Goal: Task Accomplishment & Management: Complete application form

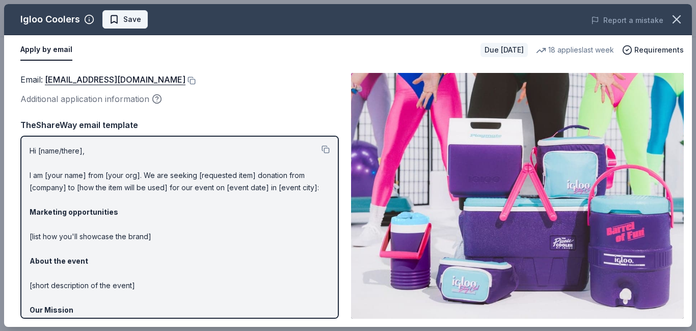
click at [130, 20] on span "Save" at bounding box center [132, 19] width 18 height 12
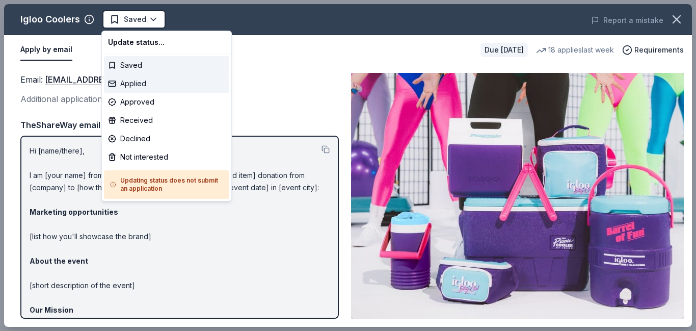
click at [123, 82] on div "Applied" at bounding box center [166, 83] width 125 height 18
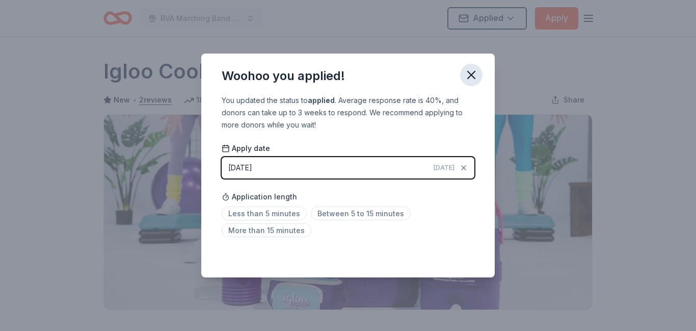
click at [469, 77] on icon "button" at bounding box center [471, 74] width 7 height 7
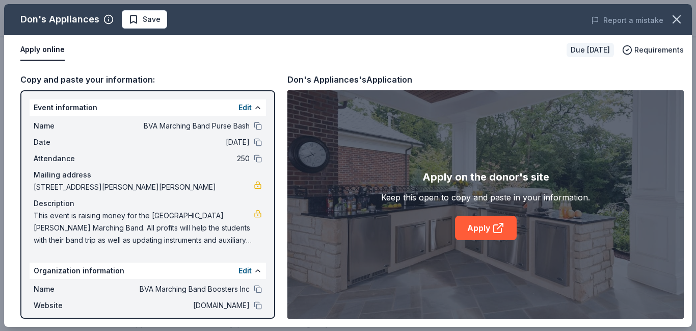
scroll to position [300, 0]
click at [484, 232] on link "Apply" at bounding box center [486, 228] width 62 height 24
click at [147, 24] on span "Save" at bounding box center [152, 19] width 18 height 12
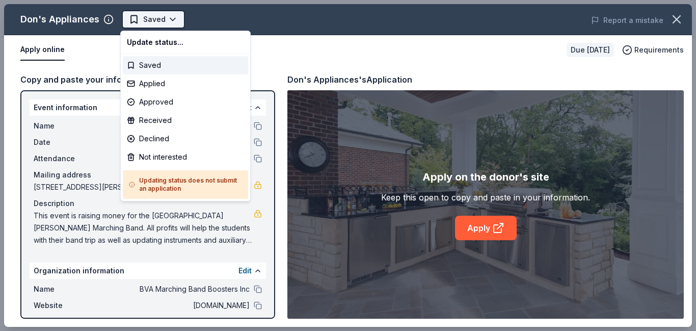
scroll to position [0, 0]
click at [162, 83] on div "Applied" at bounding box center [185, 83] width 125 height 18
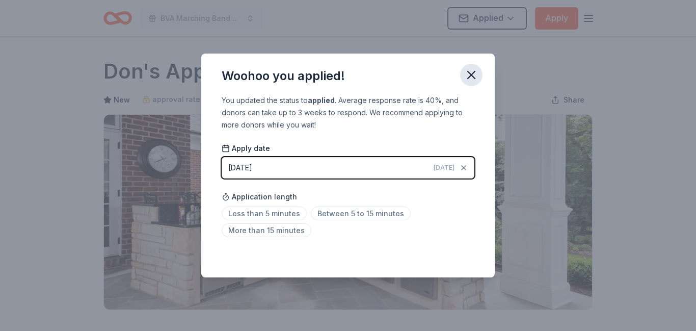
click at [470, 77] on icon "button" at bounding box center [471, 75] width 14 height 14
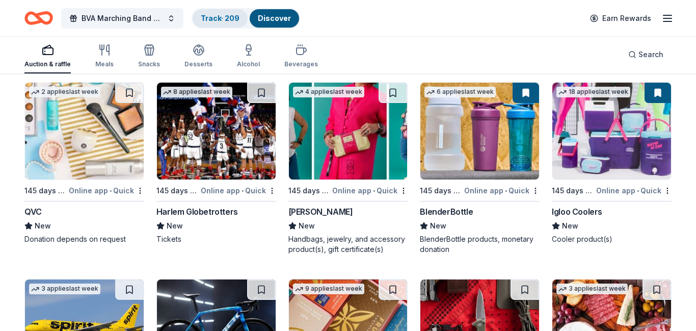
scroll to position [9050, 0]
click at [217, 19] on link "Track · 209" at bounding box center [220, 18] width 39 height 9
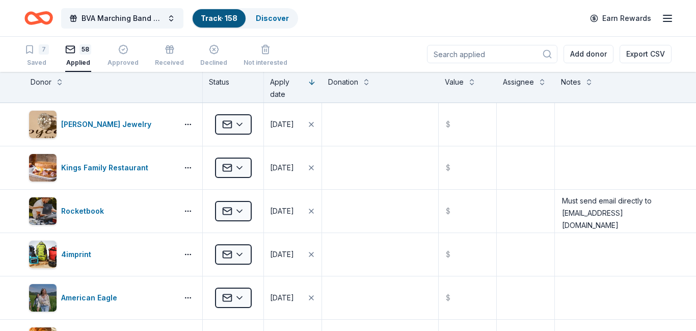
scroll to position [1, 0]
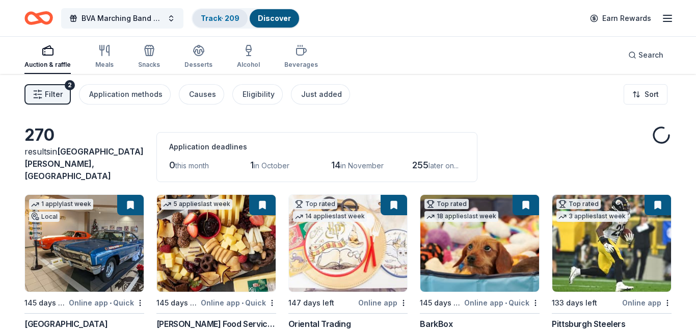
click at [217, 18] on link "Track · 209" at bounding box center [220, 18] width 39 height 9
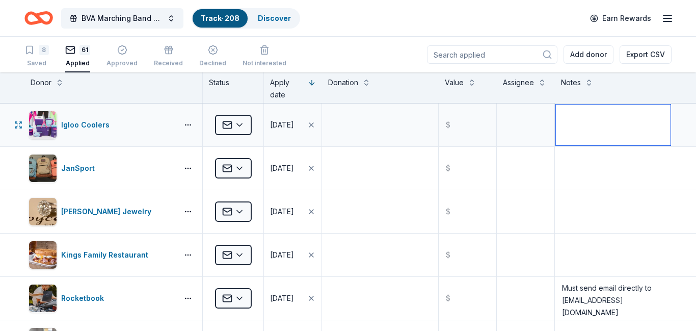
click at [570, 126] on textarea at bounding box center [613, 124] width 115 height 41
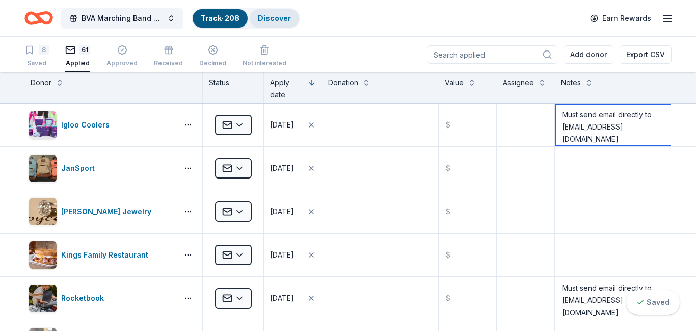
type textarea "Must send email directly to donations@igloocorp.com"
click at [270, 21] on link "Discover" at bounding box center [274, 18] width 33 height 9
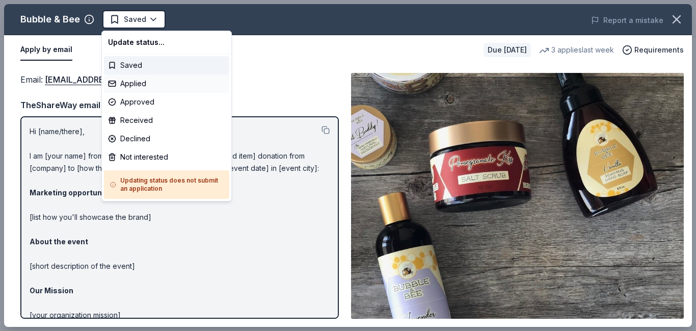
click at [130, 88] on div "Applied" at bounding box center [166, 83] width 125 height 18
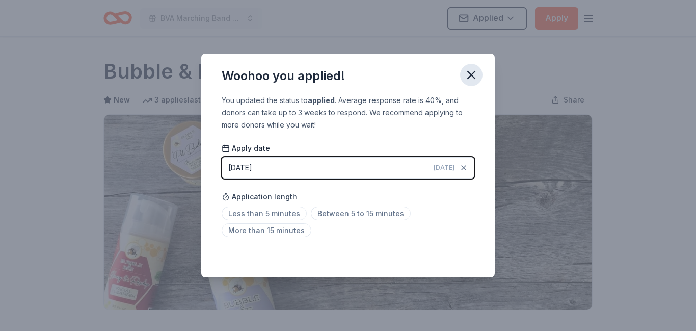
click at [472, 75] on icon "button" at bounding box center [471, 74] width 7 height 7
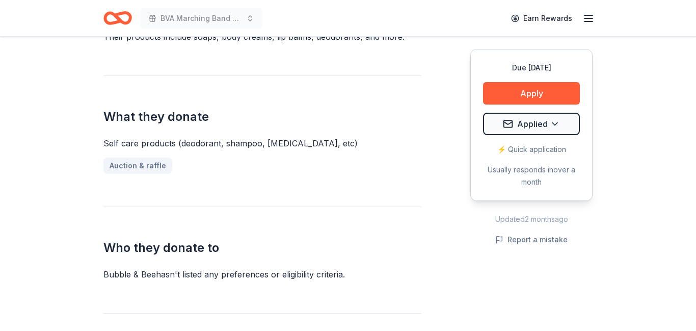
scroll to position [374, 0]
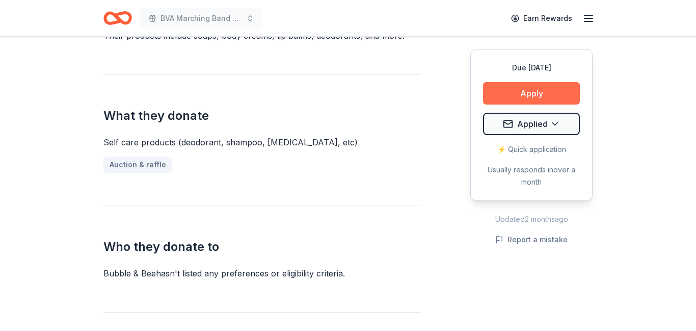
click at [519, 94] on button "Apply" at bounding box center [531, 93] width 97 height 22
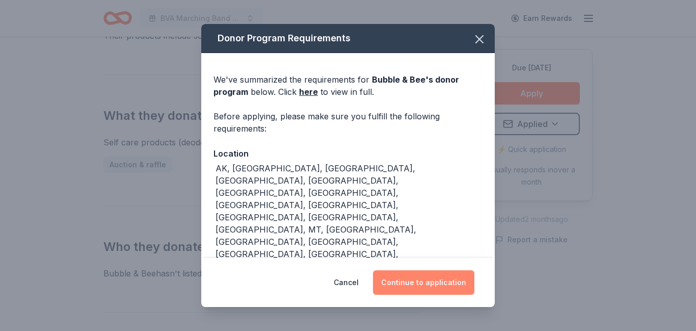
click at [423, 280] on button "Continue to application" at bounding box center [423, 282] width 101 height 24
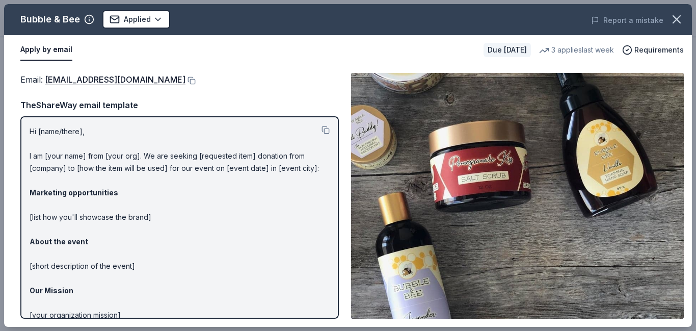
scroll to position [85, 0]
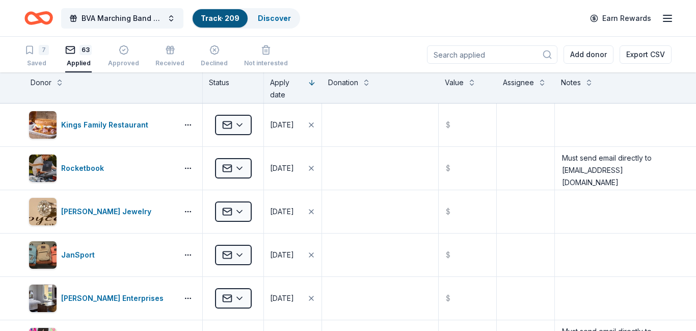
click at [59, 88] on div "Donor" at bounding box center [114, 82] width 166 height 12
click at [58, 84] on button at bounding box center [60, 81] width 8 height 10
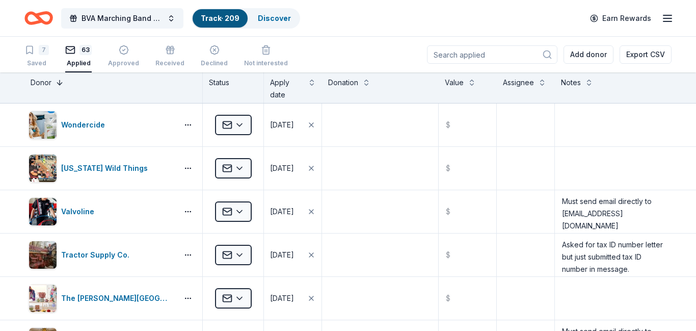
click at [58, 84] on button at bounding box center [60, 81] width 8 height 10
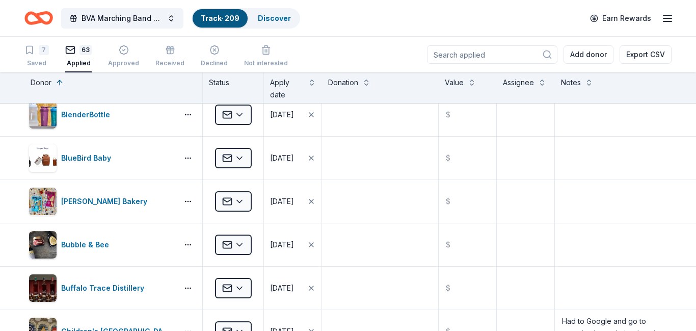
scroll to position [271, 0]
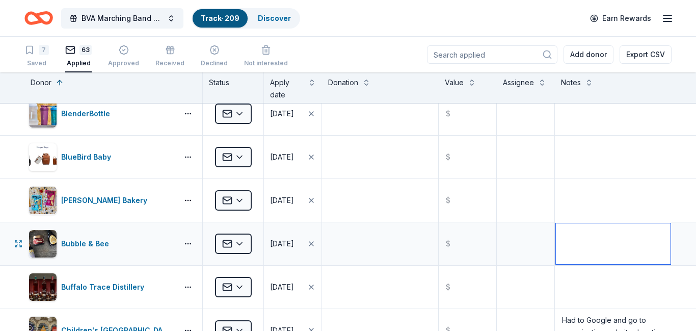
click at [604, 245] on textarea at bounding box center [613, 243] width 115 height 41
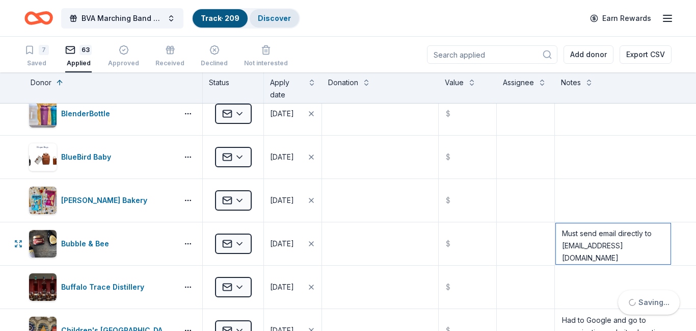
type textarea "Must send email directly to info@bubbleandbee.com"
click at [269, 20] on link "Discover" at bounding box center [274, 18] width 33 height 9
click at [274, 16] on link "Discover" at bounding box center [274, 18] width 33 height 9
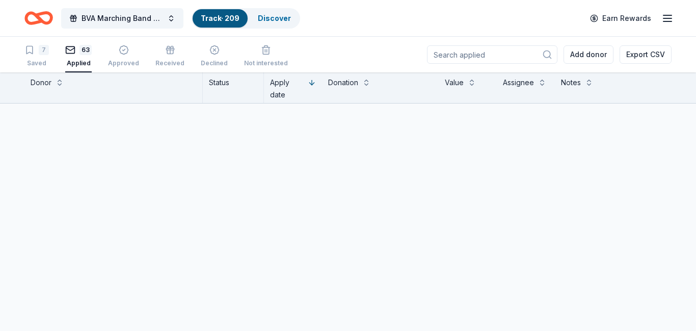
scroll to position [1, 0]
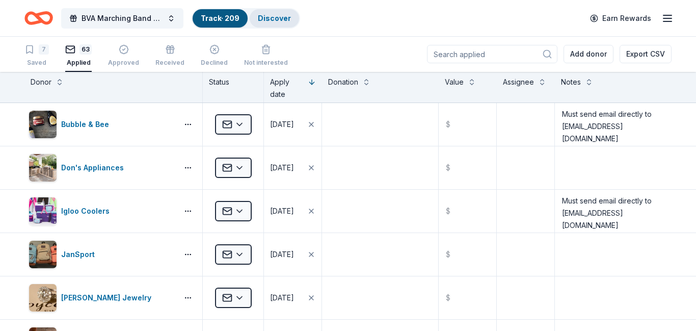
click at [277, 21] on link "Discover" at bounding box center [274, 18] width 33 height 9
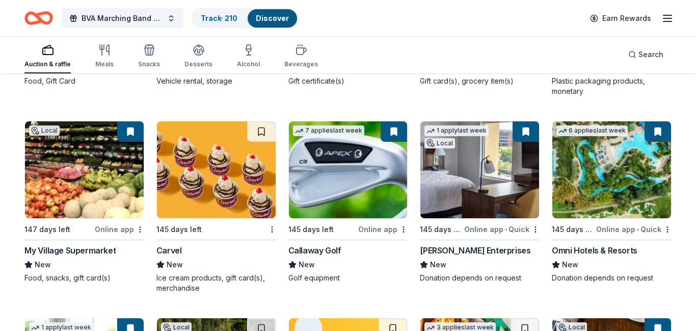
scroll to position [6105, 0]
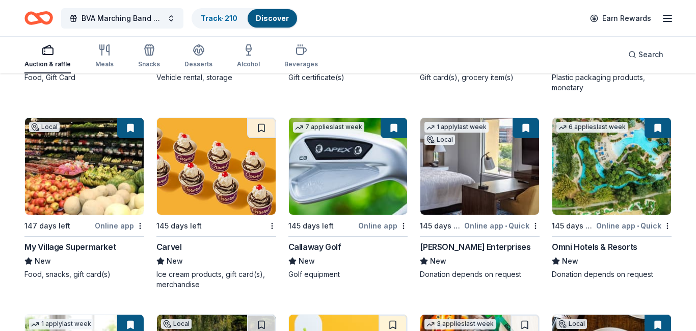
click at [200, 189] on img at bounding box center [216, 166] width 119 height 97
click at [219, 198] on img at bounding box center [216, 166] width 119 height 97
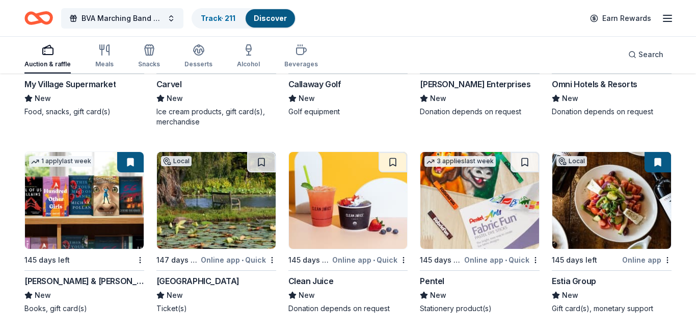
click at [212, 197] on img at bounding box center [216, 200] width 119 height 97
click at [353, 185] on img at bounding box center [348, 200] width 119 height 97
click at [477, 208] on img at bounding box center [479, 200] width 119 height 97
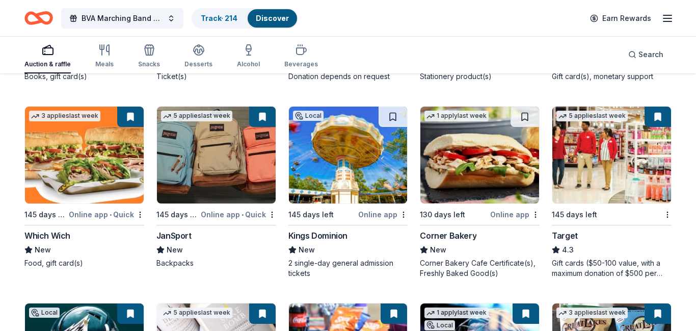
scroll to position [6502, 0]
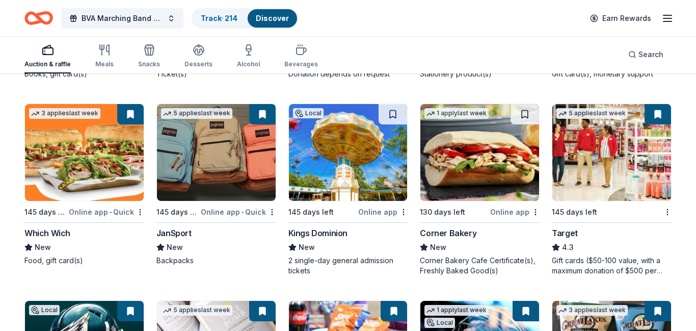
click at [336, 148] on img at bounding box center [348, 152] width 119 height 97
click at [478, 173] on img at bounding box center [479, 152] width 119 height 97
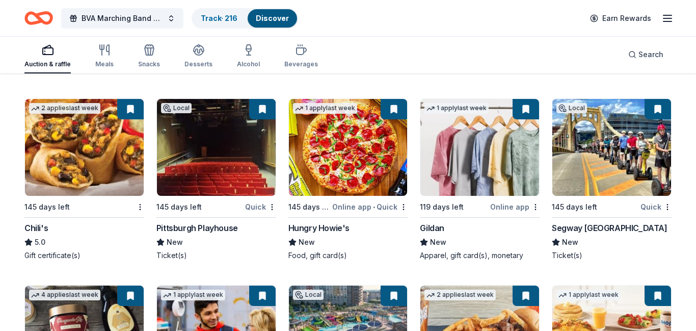
scroll to position [7248, 0]
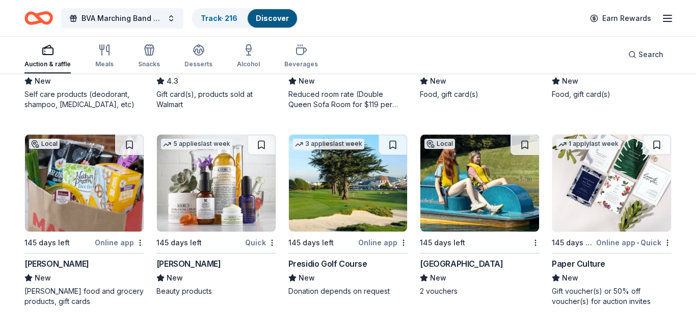
click at [88, 186] on img at bounding box center [84, 183] width 119 height 97
click at [224, 201] on img at bounding box center [216, 183] width 119 height 97
click at [343, 201] on img at bounding box center [348, 183] width 119 height 97
click at [505, 205] on img at bounding box center [479, 183] width 119 height 97
click at [617, 174] on img at bounding box center [611, 183] width 119 height 97
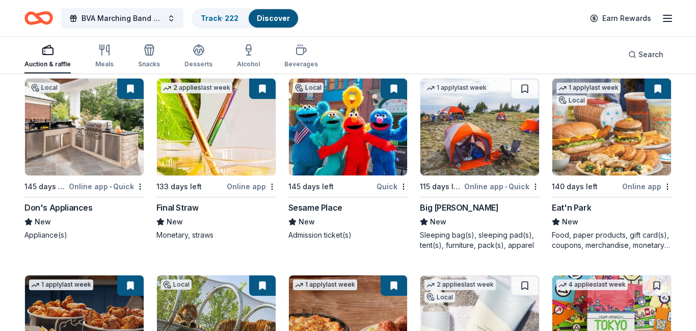
click at [494, 275] on img at bounding box center [479, 323] width 119 height 97
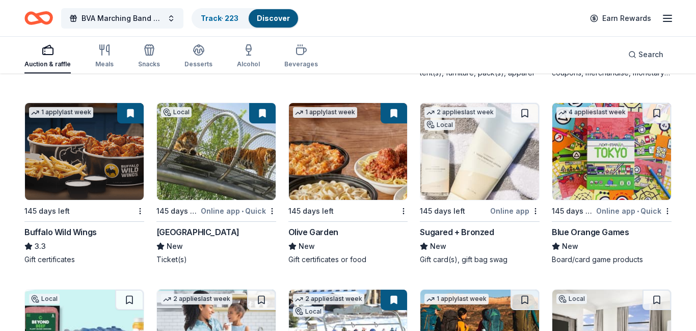
click at [613, 169] on img at bounding box center [611, 151] width 119 height 97
click at [215, 21] on link "Track · 224" at bounding box center [220, 18] width 38 height 9
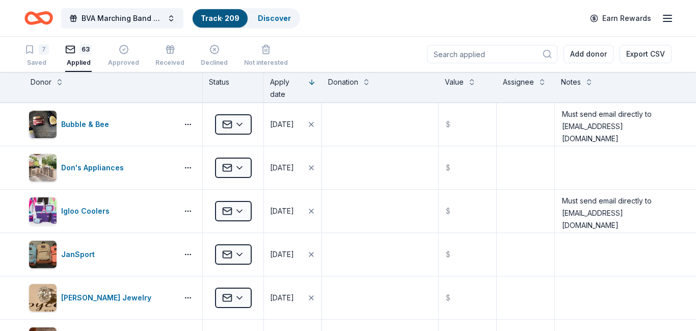
scroll to position [1, 0]
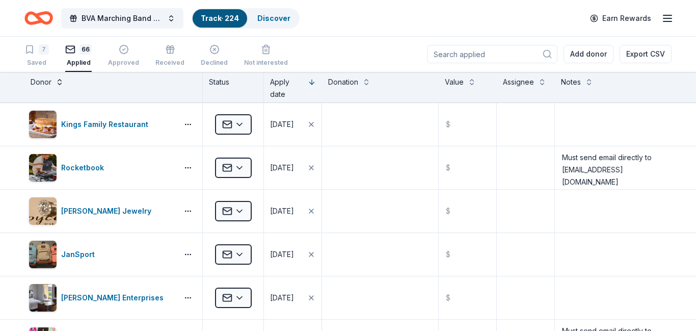
click at [56, 80] on button at bounding box center [60, 81] width 8 height 10
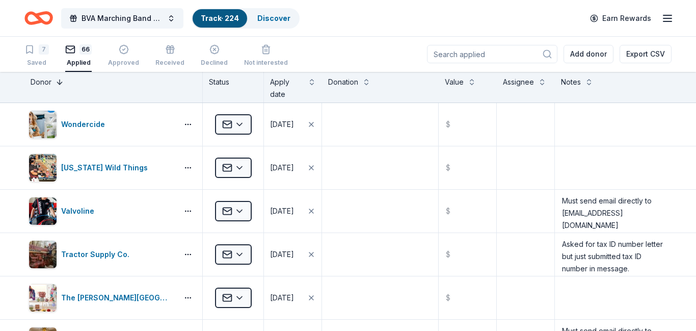
click at [56, 80] on button at bounding box center [60, 81] width 8 height 10
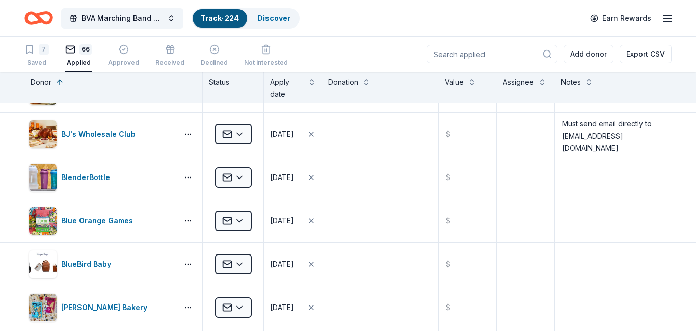
scroll to position [208, 0]
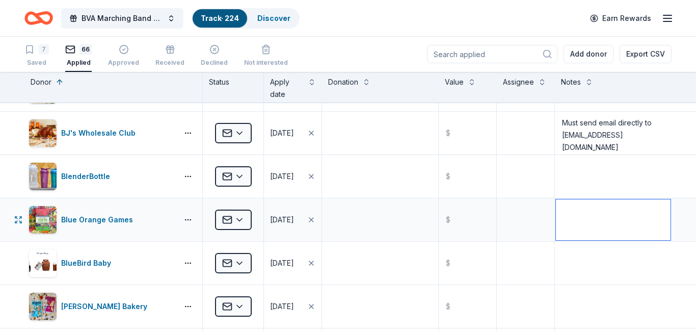
click at [595, 215] on textarea at bounding box center [613, 219] width 115 height 41
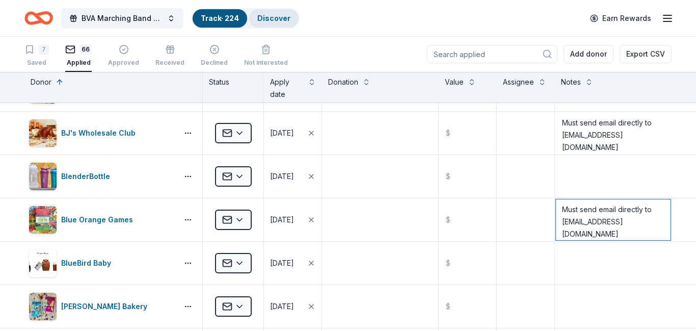
type textarea "Must send email directly to [EMAIL_ADDRESS][DOMAIN_NAME]"
click at [276, 23] on div "Discover" at bounding box center [273, 18] width 49 height 18
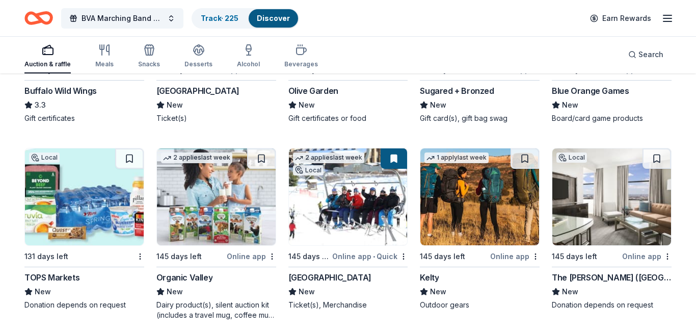
scroll to position [7815, 0]
click at [91, 206] on img at bounding box center [84, 196] width 119 height 97
click at [223, 226] on img at bounding box center [216, 196] width 119 height 97
click at [481, 212] on img at bounding box center [479, 196] width 119 height 97
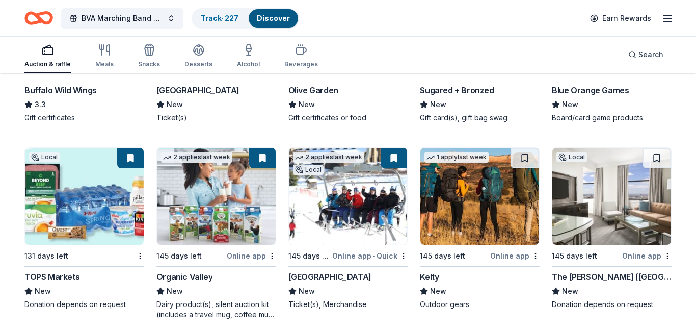
click at [613, 200] on img at bounding box center [611, 196] width 119 height 97
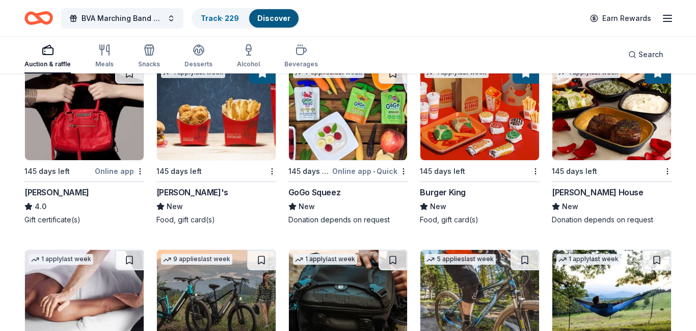
scroll to position [8300, 0]
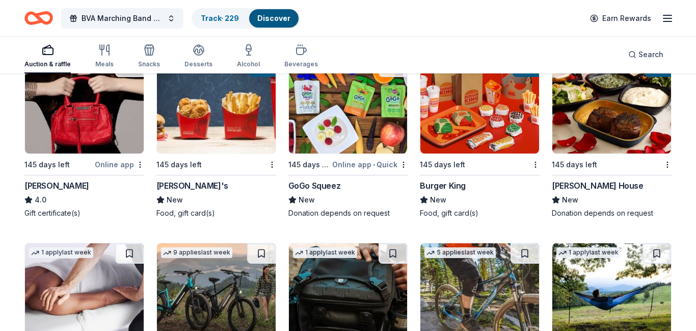
click at [357, 121] on img at bounding box center [348, 105] width 119 height 97
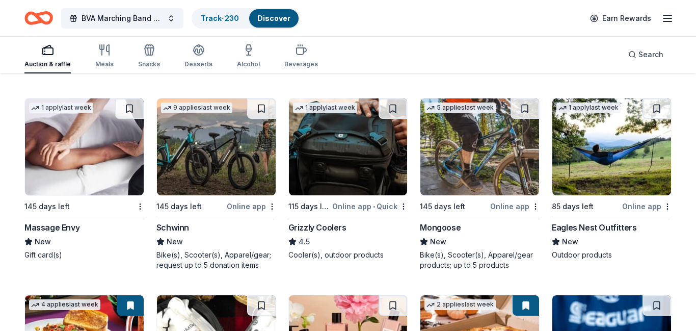
scroll to position [8445, 0]
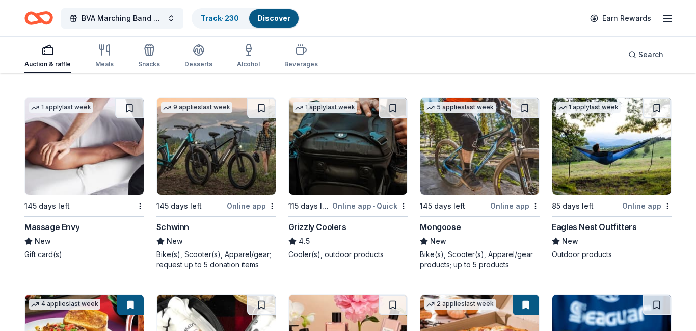
click at [97, 152] on img at bounding box center [84, 146] width 119 height 97
click at [223, 155] on img at bounding box center [216, 146] width 119 height 97
click at [357, 155] on img at bounding box center [348, 146] width 119 height 97
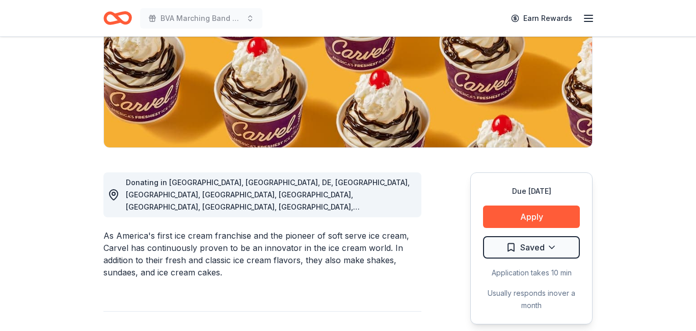
scroll to position [162, 0]
click at [528, 169] on html "BVA Marching Band Purse Bash Earn Rewards Due [DATE] Share Carvel New • 1 revie…" at bounding box center [348, 3] width 696 height 331
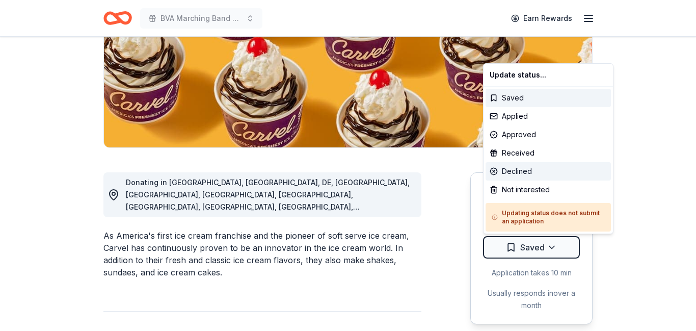
click at [522, 169] on div "Declined" at bounding box center [548, 171] width 125 height 18
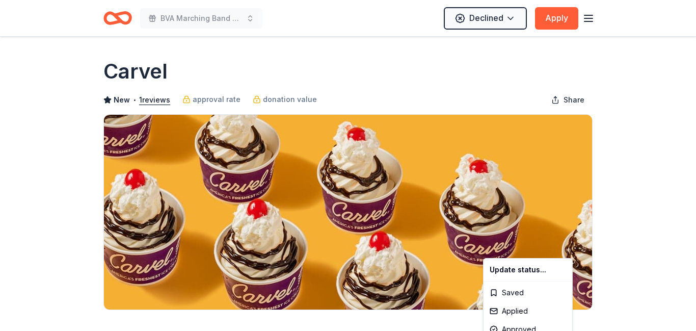
scroll to position [0, 0]
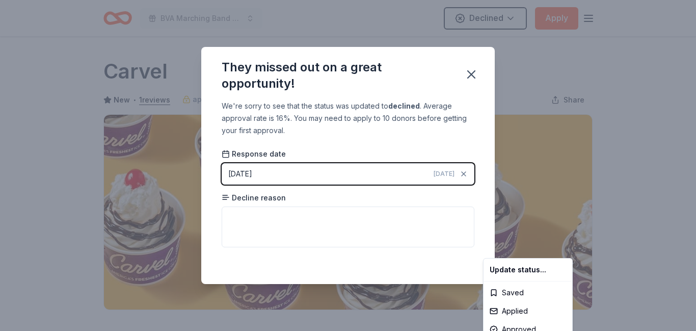
click at [358, 217] on html "BVA Marching Band Purse Bash Declined Apply Due in 145 days Share Carvel New • …" at bounding box center [348, 165] width 696 height 331
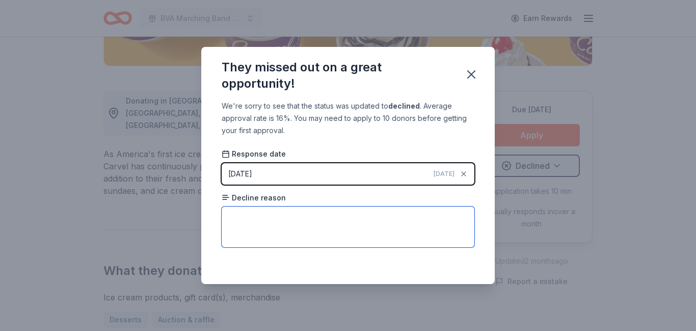
click at [358, 217] on textarea at bounding box center [348, 226] width 253 height 41
type textarea "Not located in local area."
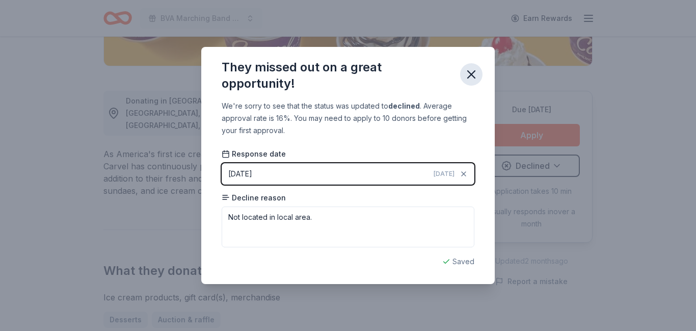
click at [467, 76] on icon "button" at bounding box center [471, 74] width 14 height 14
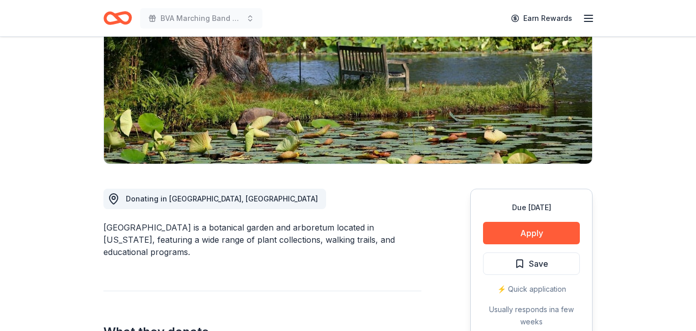
scroll to position [152, 0]
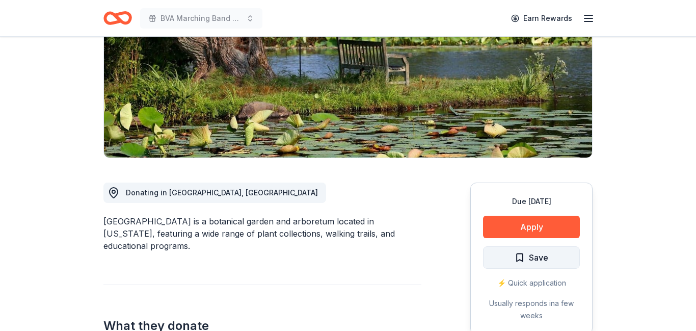
click at [502, 251] on button "Save" at bounding box center [531, 257] width 97 height 22
click at [502, 179] on html "BVA Marching Band Purse Bash Earn Rewards Due [DATE] Share Holden Forests & Gar…" at bounding box center [348, 13] width 696 height 331
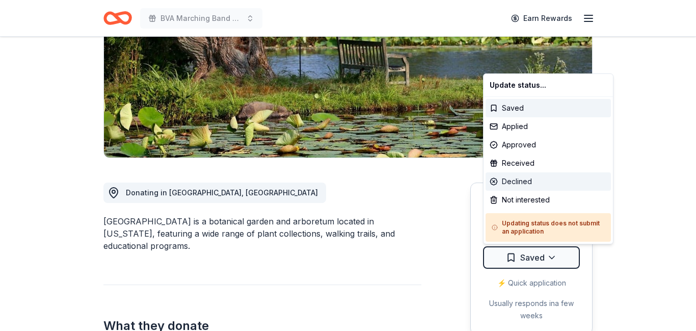
click at [512, 182] on div "Declined" at bounding box center [548, 181] width 125 height 18
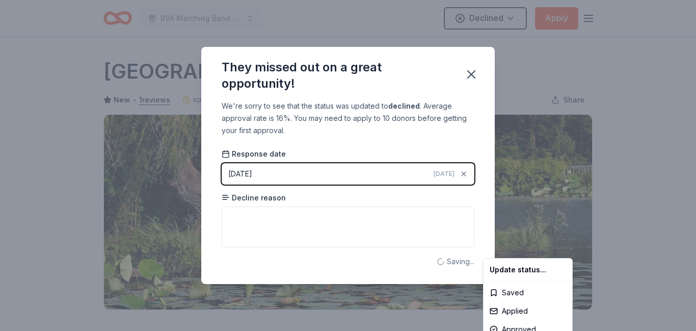
scroll to position [0, 0]
click at [331, 219] on html "BVA Marching Band Purse Bash Declined Apply Due [DATE] Share Holden Forests & G…" at bounding box center [348, 165] width 696 height 331
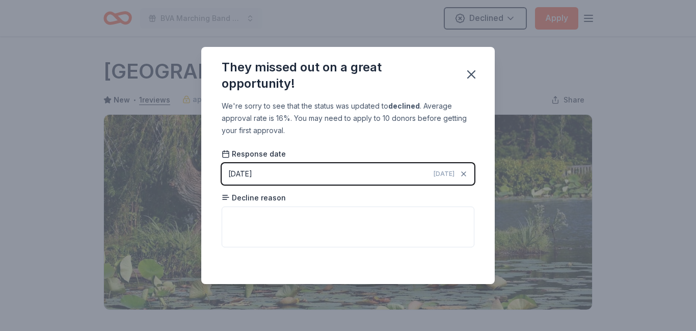
scroll to position [244, 0]
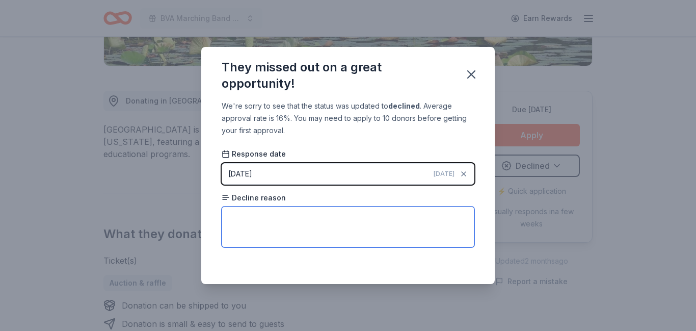
click at [331, 219] on textarea at bounding box center [348, 226] width 253 height 41
type textarea "Not located in local area."
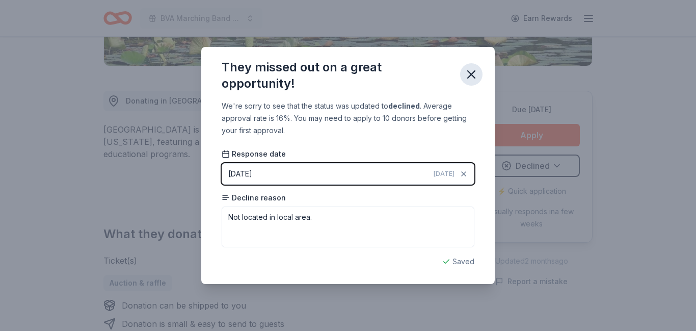
click at [467, 78] on icon "button" at bounding box center [471, 74] width 14 height 14
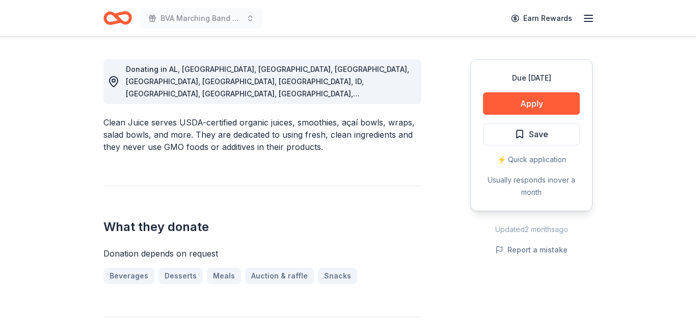
scroll to position [277, 0]
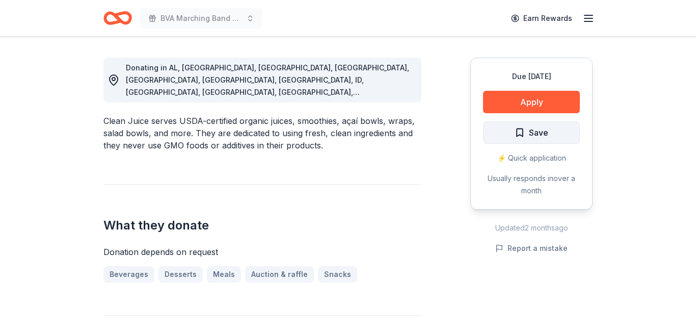
click at [537, 136] on span "Save" at bounding box center [538, 132] width 19 height 13
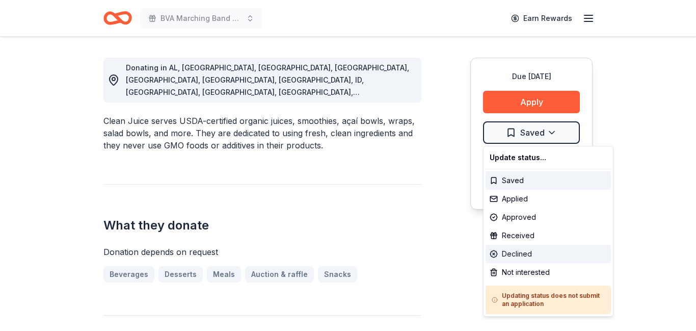
click at [531, 252] on div "Declined" at bounding box center [548, 254] width 125 height 18
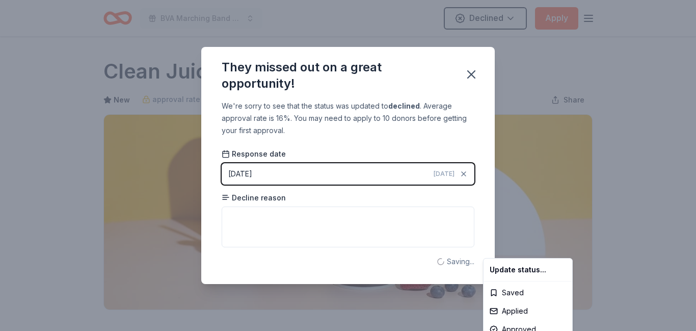
scroll to position [0, 0]
click at [381, 230] on html "BVA Marching Band Purse Bash Declined Apply Due in 145 days Share Clean Juice N…" at bounding box center [348, 165] width 696 height 331
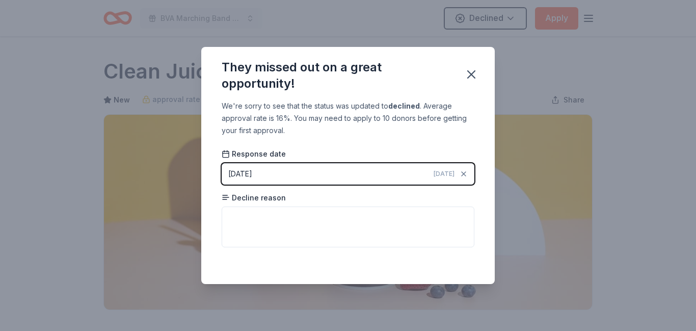
scroll to position [244, 0]
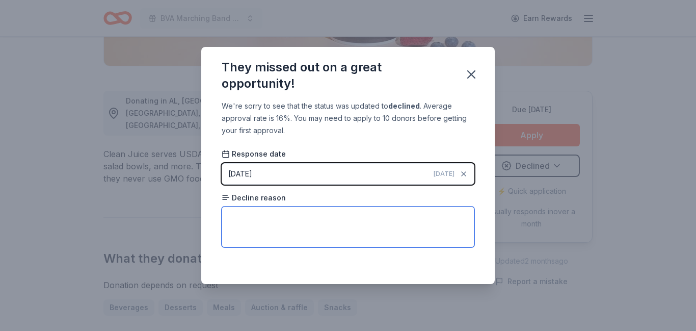
click at [380, 230] on textarea at bounding box center [348, 226] width 253 height 41
type textarea "Not located in local area."
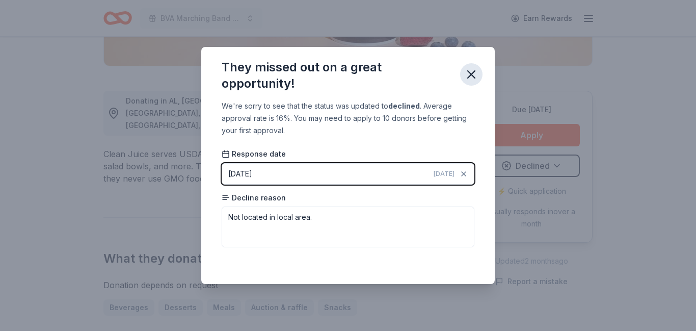
click at [469, 74] on icon "button" at bounding box center [471, 74] width 14 height 14
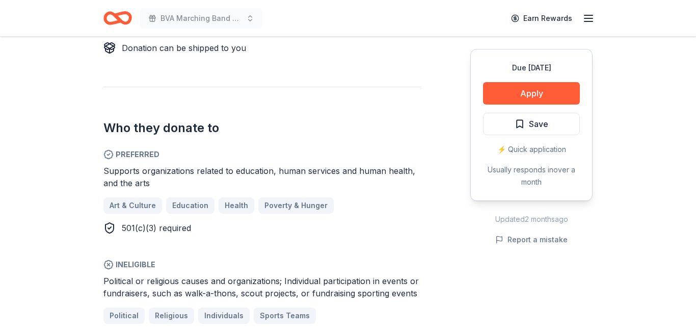
scroll to position [481, 0]
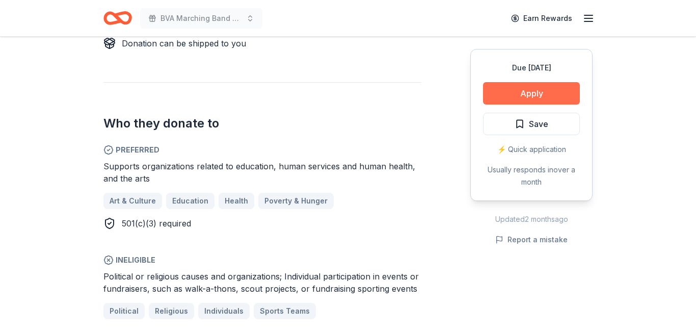
click at [527, 94] on button "Apply" at bounding box center [531, 93] width 97 height 22
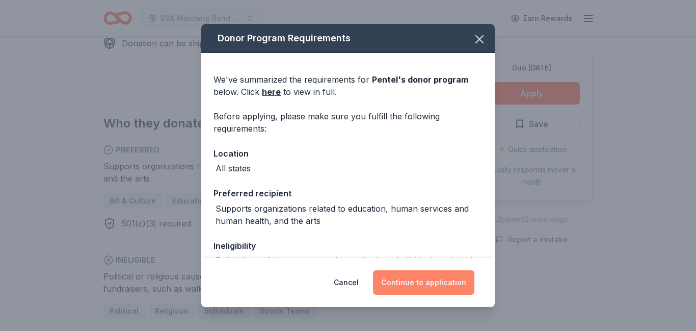
click at [409, 283] on button "Continue to application" at bounding box center [423, 282] width 101 height 24
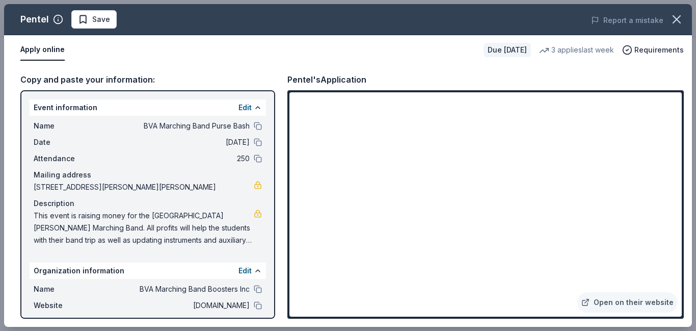
scroll to position [75, 0]
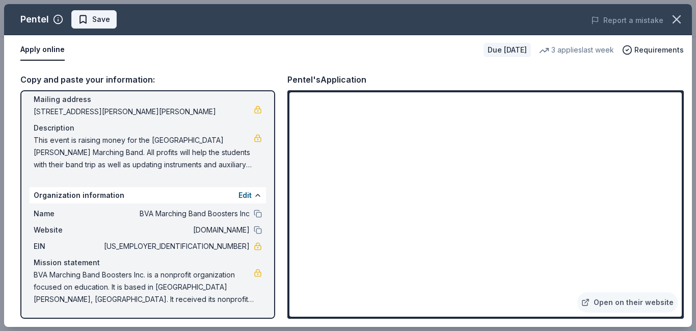
click at [100, 19] on span "Save" at bounding box center [101, 19] width 18 height 12
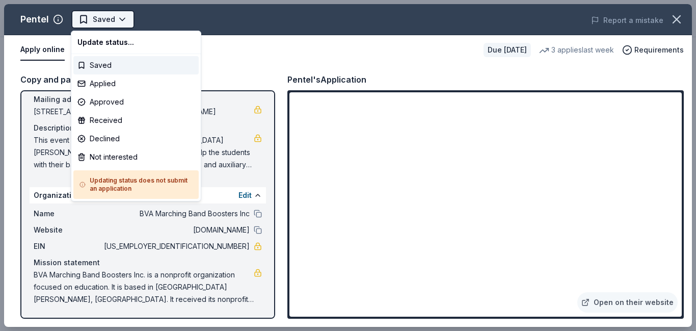
scroll to position [0, 0]
click at [103, 85] on div "Applied" at bounding box center [135, 83] width 125 height 18
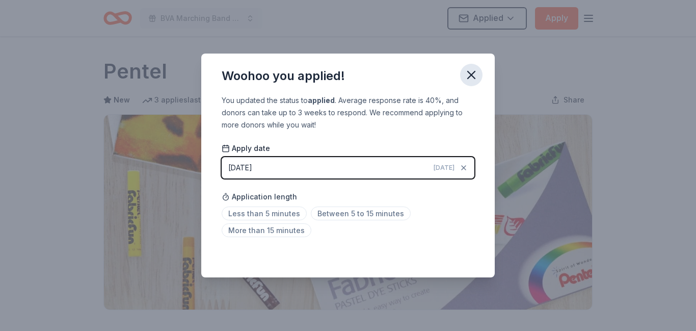
click at [467, 76] on icon "button" at bounding box center [471, 75] width 14 height 14
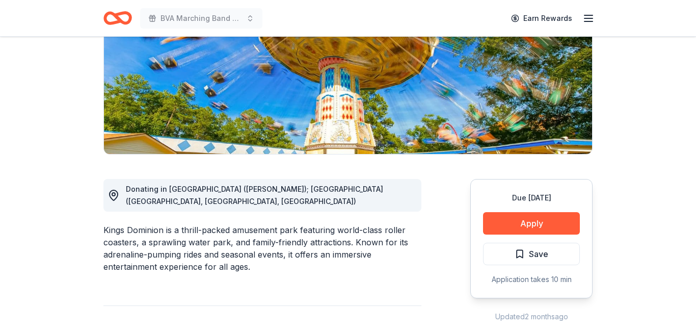
scroll to position [156, 0]
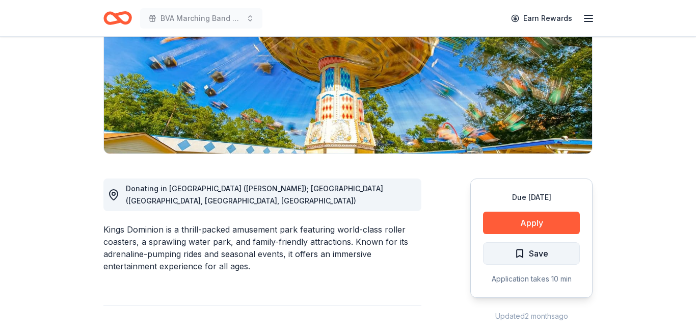
click at [543, 252] on span "Save" at bounding box center [538, 253] width 19 height 13
click at [543, 175] on html "BVA Marching Band Purse Bash Earn Rewards Due [DATE] Share Kings Dominion New S…" at bounding box center [348, 9] width 696 height 331
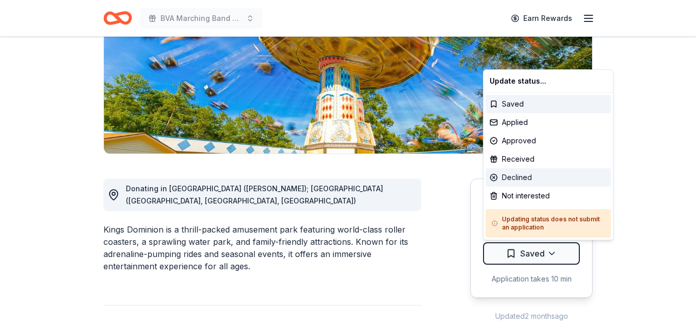
click at [529, 177] on div "Declined" at bounding box center [548, 177] width 125 height 18
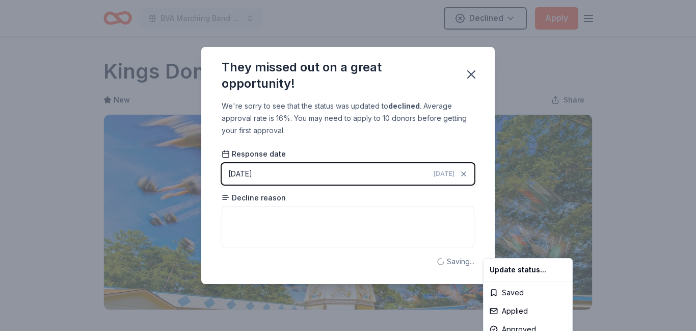
scroll to position [0, 0]
click at [339, 215] on html "BVA Marching Band Purse Bash Declined Apply Due [DATE] Share Kings Dominion New…" at bounding box center [348, 165] width 696 height 331
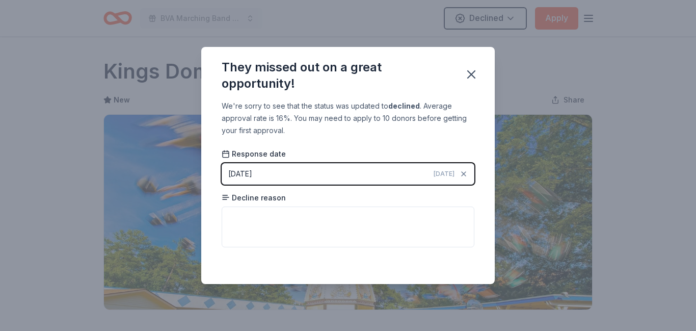
scroll to position [244, 0]
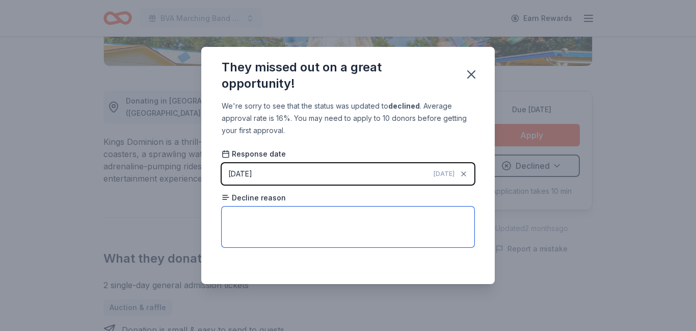
click at [339, 215] on textarea at bounding box center [348, 226] width 253 height 41
type textarea "Not located in local area."
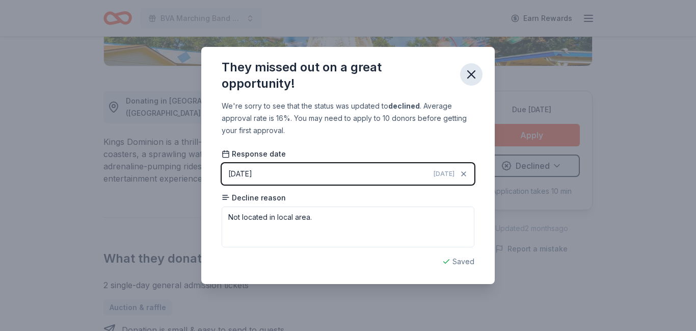
click at [469, 74] on icon "button" at bounding box center [471, 74] width 14 height 14
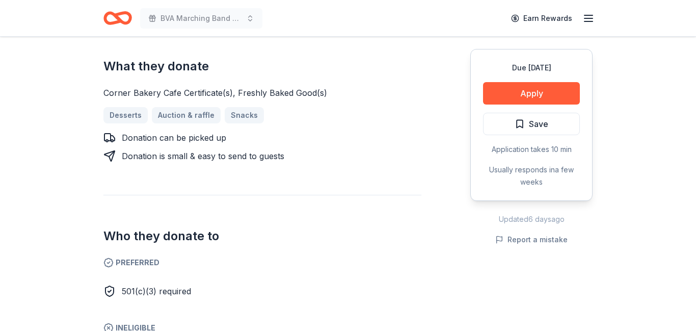
scroll to position [469, 0]
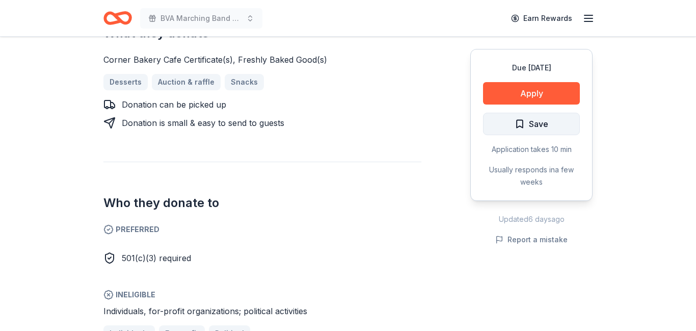
click at [531, 125] on span "Save" at bounding box center [538, 123] width 19 height 13
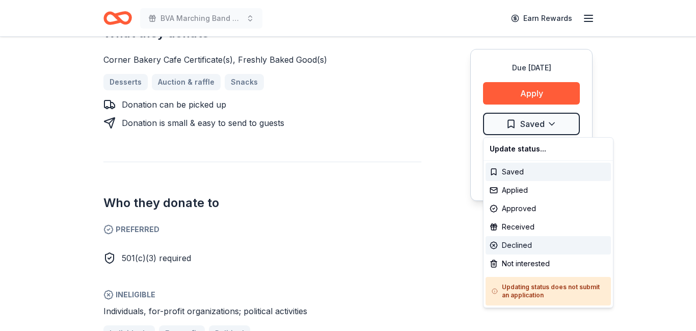
click at [509, 244] on div "Declined" at bounding box center [548, 245] width 125 height 18
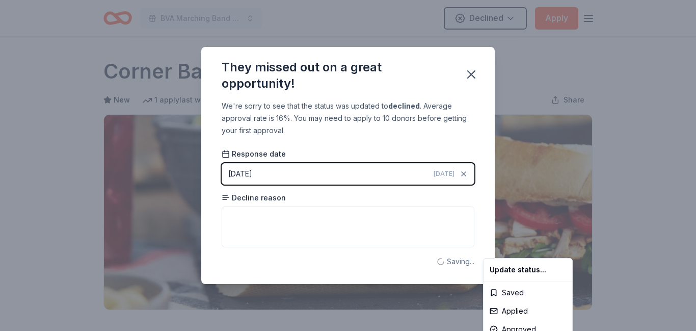
scroll to position [0, 0]
click at [298, 216] on html "BVA Marching Band Purse Bash Declined Apply Due in 130 days Share Corner Bakery…" at bounding box center [348, 165] width 696 height 331
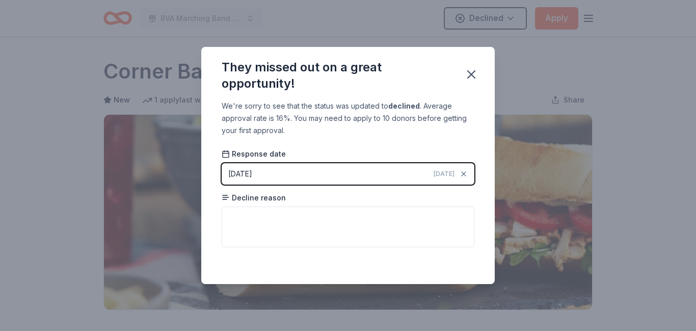
scroll to position [244, 0]
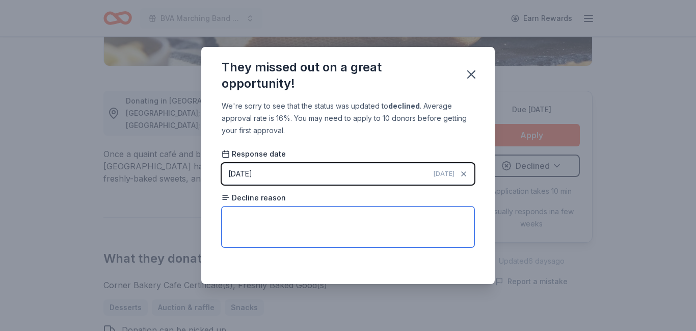
click at [298, 216] on textarea at bounding box center [348, 226] width 253 height 41
type textarea "Not located in local area."
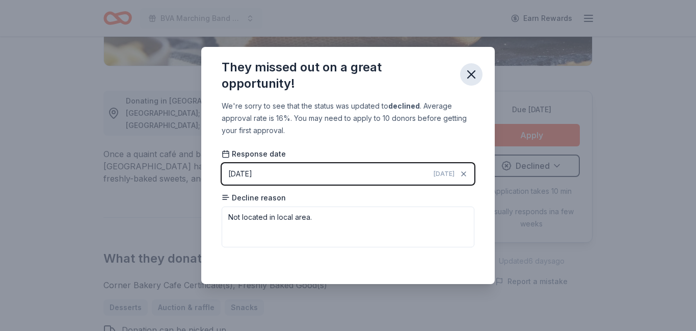
click at [471, 78] on icon "button" at bounding box center [471, 74] width 14 height 14
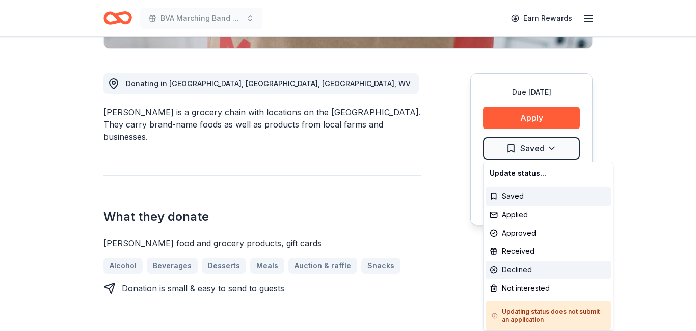
scroll to position [261, 0]
click at [520, 270] on div "Declined" at bounding box center [548, 269] width 125 height 18
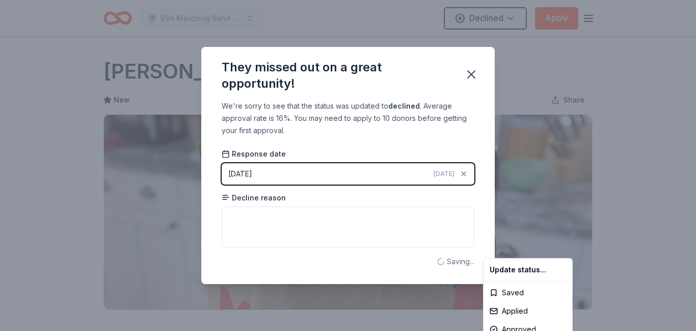
scroll to position [0, 0]
click at [420, 206] on html "BVA Marching Band Purse Bash Declined Apply Due in 145 days Share MARTIN'S New …" at bounding box center [348, 165] width 696 height 331
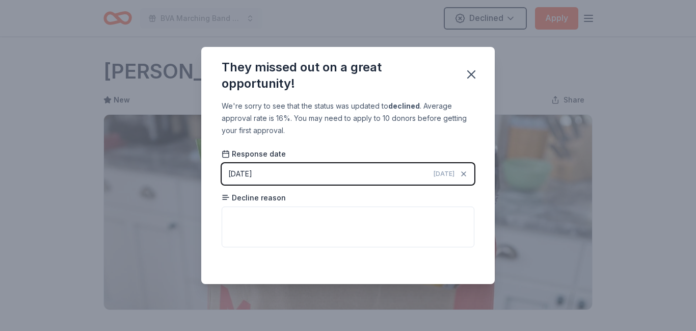
scroll to position [244, 0]
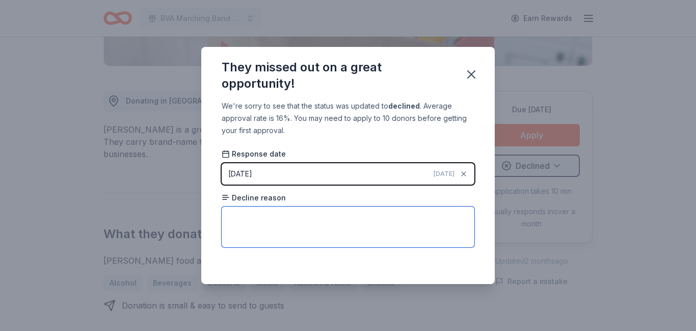
click at [408, 222] on textarea at bounding box center [348, 226] width 253 height 41
type textarea "Not located in local aea."
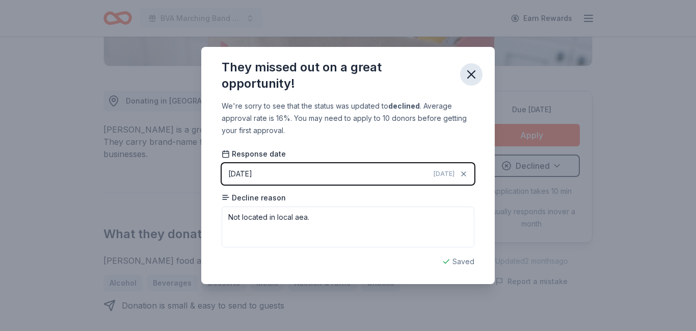
click at [471, 80] on icon "button" at bounding box center [471, 74] width 14 height 14
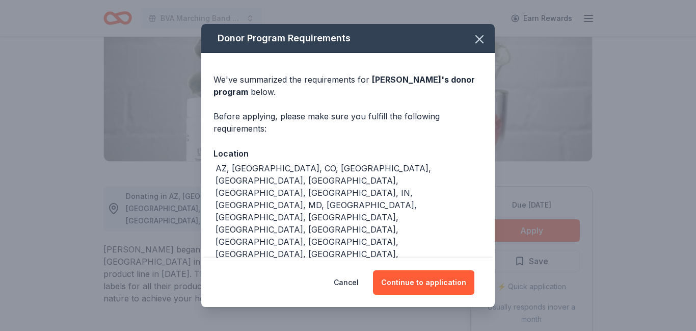
scroll to position [35, 0]
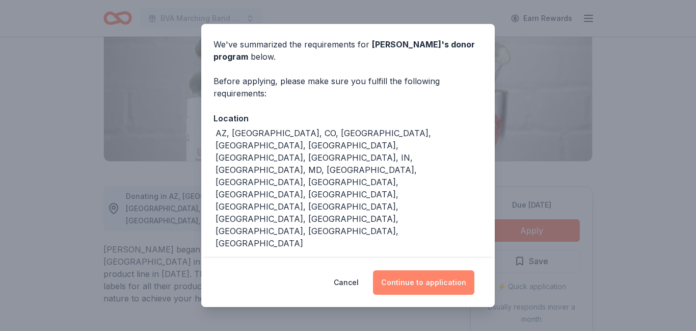
click at [395, 282] on button "Continue to application" at bounding box center [423, 282] width 101 height 24
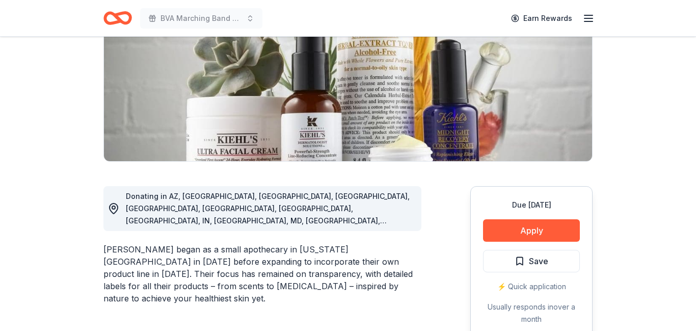
scroll to position [0, 0]
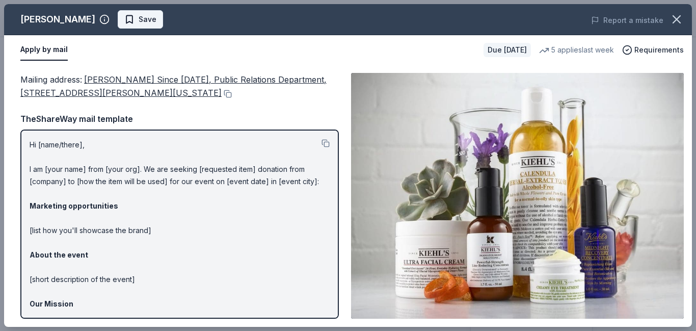
click at [139, 21] on span "Save" at bounding box center [148, 19] width 18 height 12
click at [96, 21] on html "BVA Marching Band Purse Bash Earn Rewards Due in 145 days Share Kiehl's New 5 a…" at bounding box center [348, 17] width 696 height 331
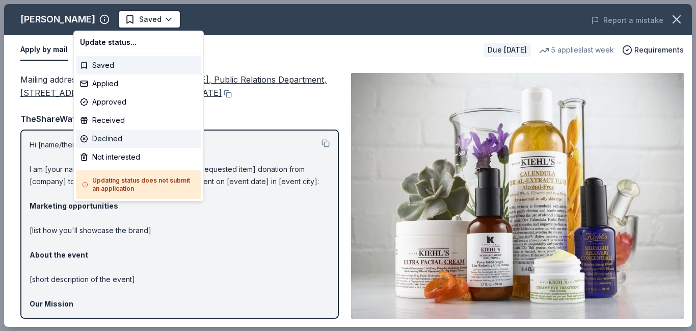
click at [108, 140] on div "Declined" at bounding box center [138, 138] width 125 height 18
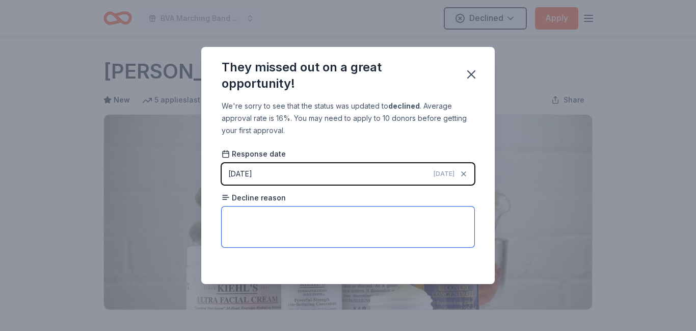
click at [291, 217] on textarea at bounding box center [348, 226] width 253 height 41
type textarea "Must apply by mail."
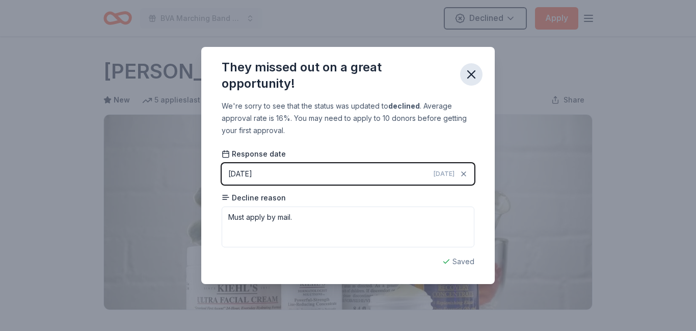
click at [473, 76] on icon "button" at bounding box center [471, 74] width 7 height 7
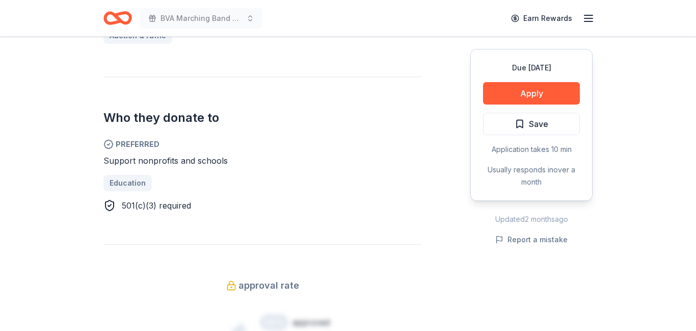
scroll to position [428, 0]
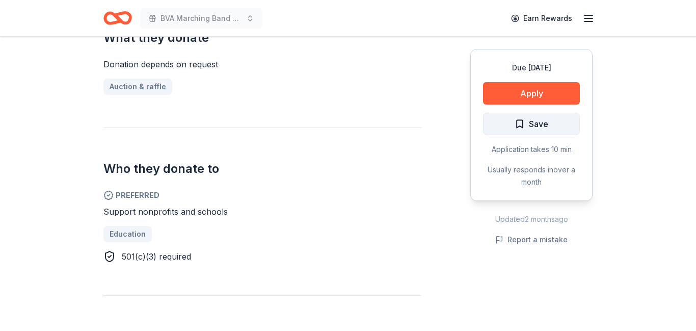
click at [540, 126] on span "Save" at bounding box center [538, 123] width 19 height 13
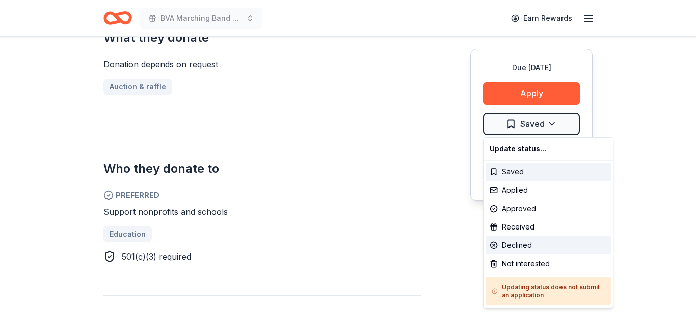
click at [511, 247] on div "Declined" at bounding box center [548, 245] width 125 height 18
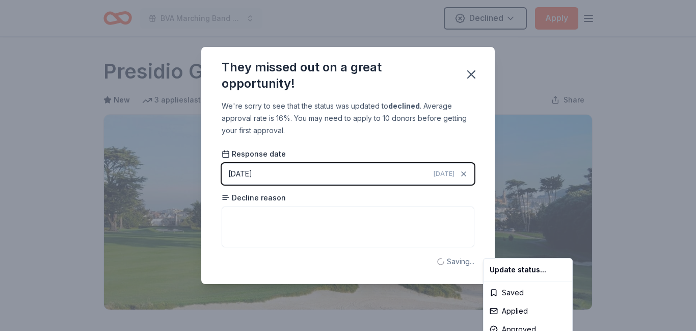
scroll to position [0, 0]
click at [375, 224] on html "BVA Marching Band Purse Bash Declined Apply Due [DATE] Share Presidio Golf Cour…" at bounding box center [348, 165] width 696 height 331
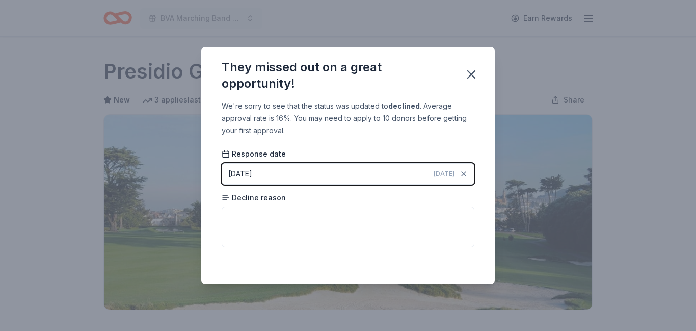
scroll to position [244, 0]
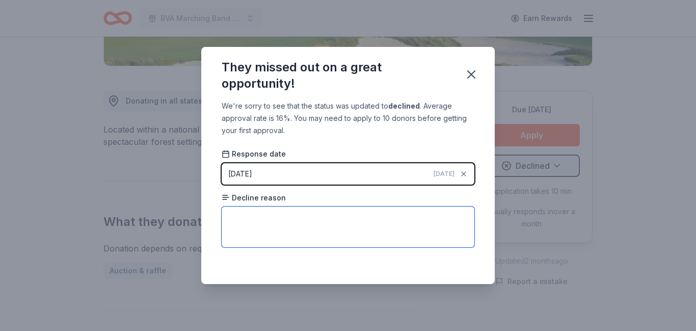
click at [375, 224] on textarea at bounding box center [348, 226] width 253 height 41
type textarea "Not located in local area."
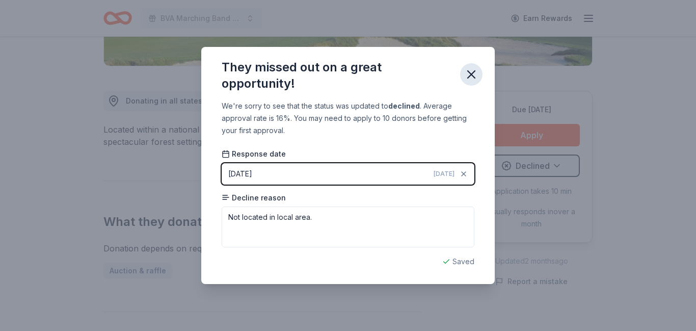
click at [471, 73] on icon "button" at bounding box center [471, 74] width 7 height 7
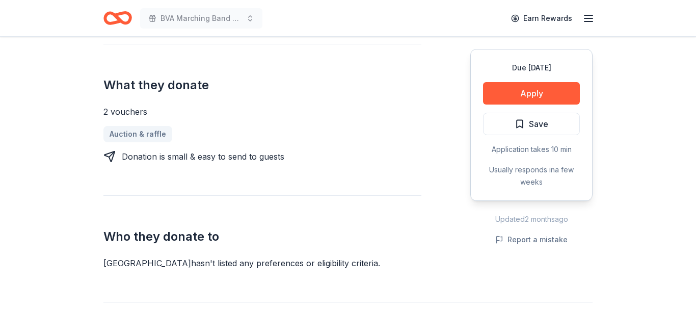
scroll to position [385, 0]
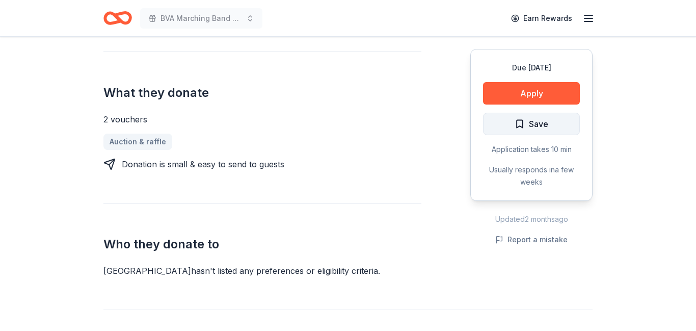
click at [530, 123] on span "Save" at bounding box center [538, 123] width 19 height 13
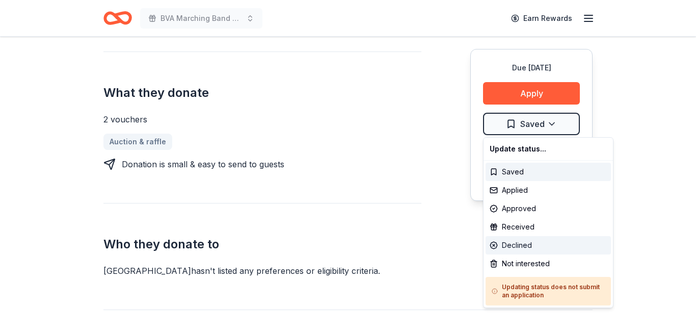
click at [509, 246] on div "Declined" at bounding box center [548, 245] width 125 height 18
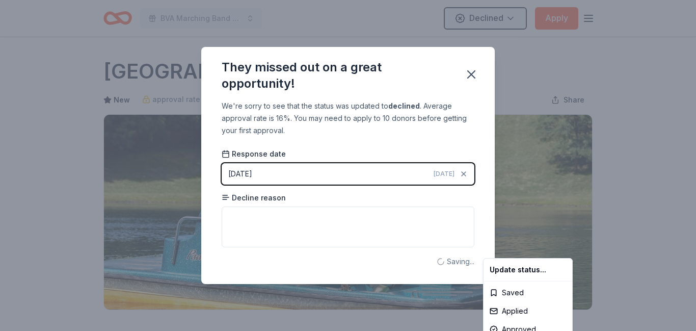
scroll to position [0, 0]
click at [388, 219] on html "BVA Marching Band Purse Bash Declined Apply Due in 145 days Share Bear Creek Mo…" at bounding box center [348, 165] width 696 height 331
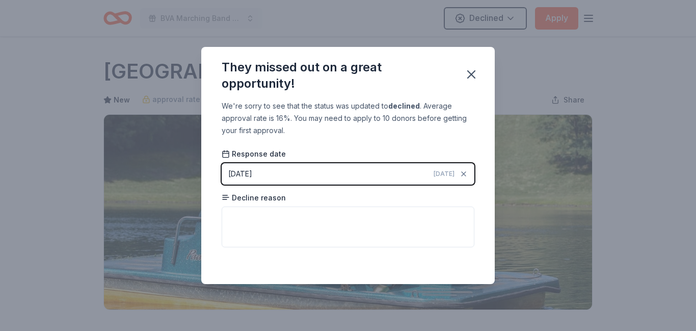
scroll to position [244, 0]
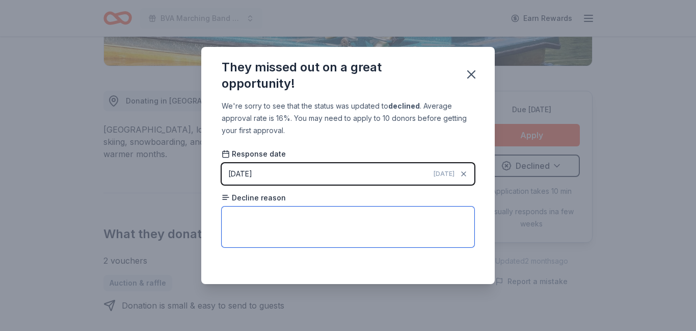
click at [386, 221] on textarea at bounding box center [348, 226] width 253 height 41
type textarea "Not located in local area."
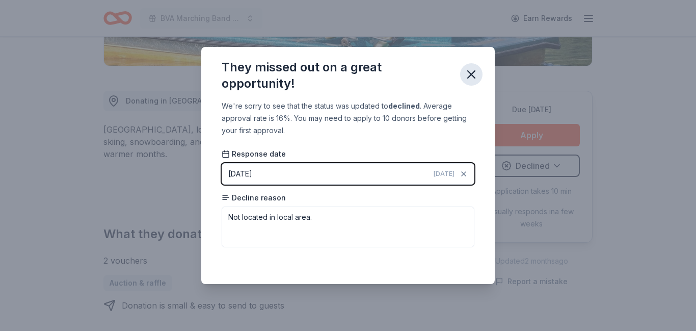
click at [472, 71] on icon "button" at bounding box center [471, 74] width 14 height 14
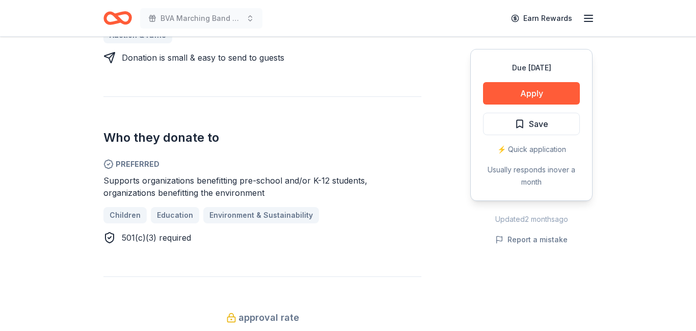
scroll to position [492, 0]
click at [513, 93] on button "Apply" at bounding box center [531, 93] width 97 height 22
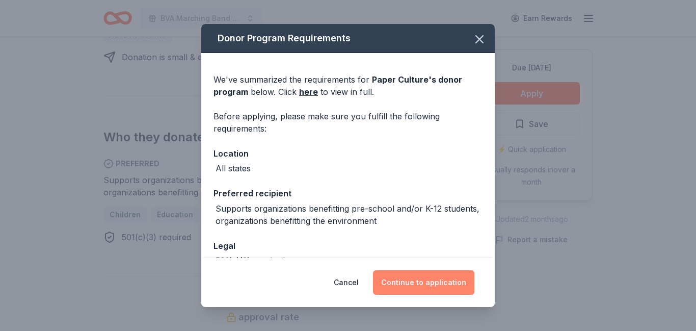
click at [423, 284] on button "Continue to application" at bounding box center [423, 282] width 101 height 24
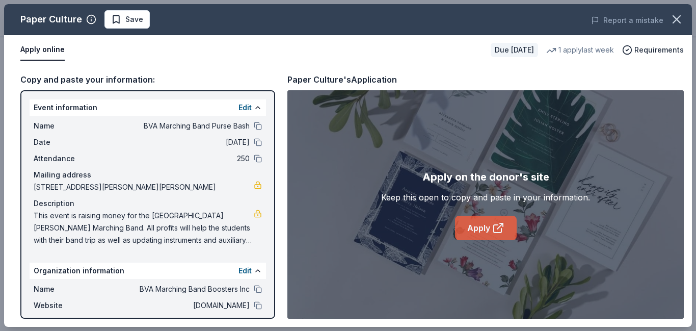
click at [472, 228] on link "Apply" at bounding box center [486, 228] width 62 height 24
click at [136, 22] on span "Save" at bounding box center [134, 19] width 18 height 12
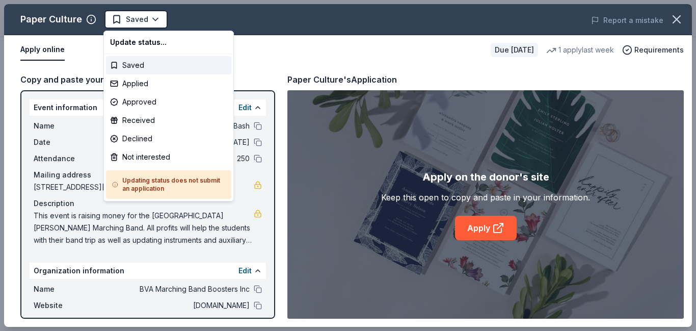
scroll to position [0, 0]
click at [134, 83] on div "Applied" at bounding box center [168, 83] width 125 height 18
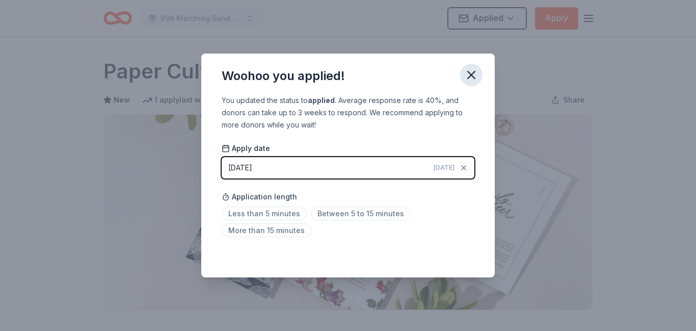
click at [471, 79] on icon "button" at bounding box center [471, 75] width 14 height 14
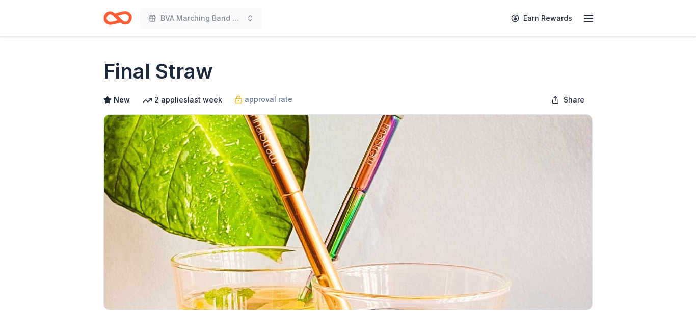
scroll to position [435, 0]
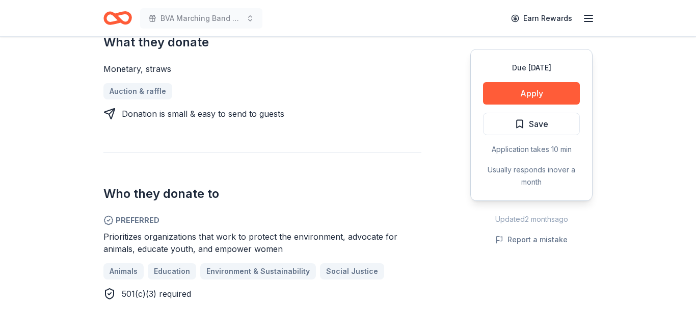
click at [143, 235] on span "Prioritizes organizations that work to protect the environment, advocate for an…" at bounding box center [250, 242] width 294 height 22
drag, startPoint x: 143, startPoint y: 235, endPoint x: 176, endPoint y: 250, distance: 36.7
click at [176, 250] on span "Prioritizes organizations that work to protect the environment, advocate for an…" at bounding box center [250, 242] width 294 height 22
click at [530, 127] on span "Save" at bounding box center [538, 123] width 19 height 13
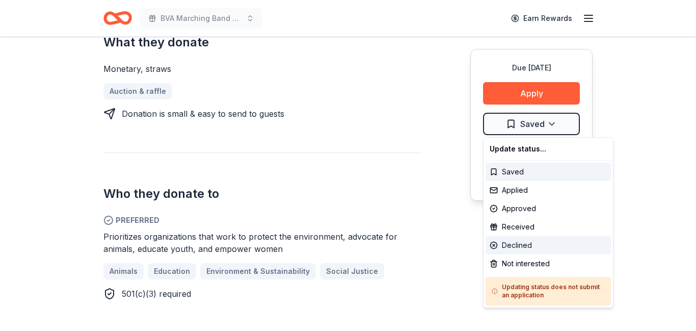
click at [512, 249] on div "Declined" at bounding box center [548, 245] width 125 height 18
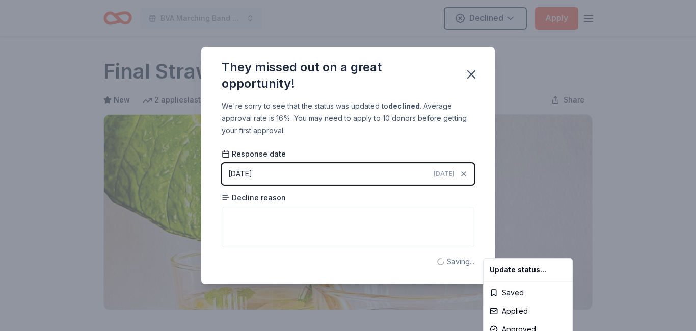
scroll to position [0, 0]
click at [347, 220] on html "BVA Marching Band Purse Bash Declined Apply Due in 133 days Share Final Straw N…" at bounding box center [348, 165] width 696 height 331
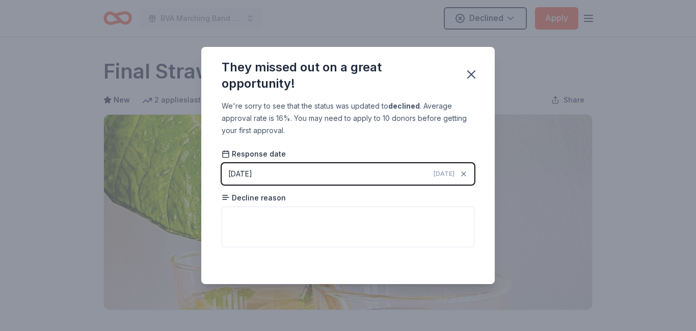
scroll to position [244, 0]
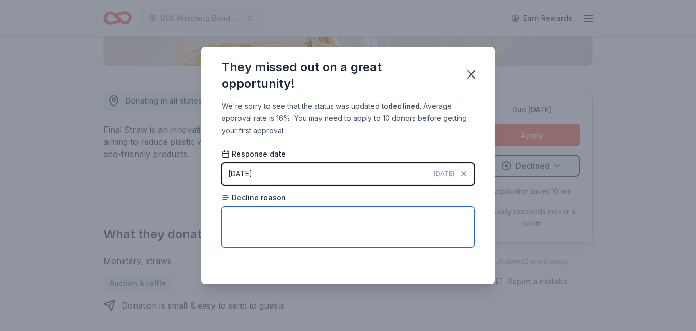
click at [347, 220] on textarea at bounding box center [348, 226] width 253 height 41
type textarea "Donates to organizations that protect the environment."
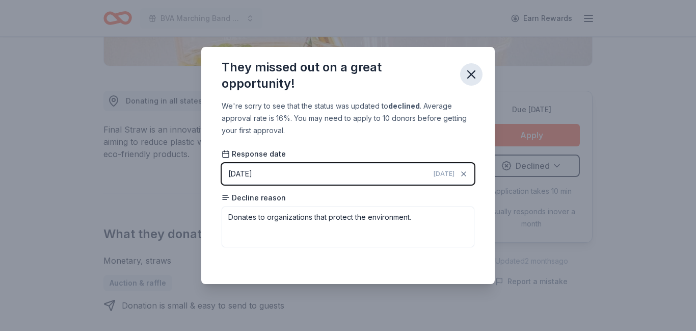
click at [470, 76] on icon "button" at bounding box center [471, 74] width 14 height 14
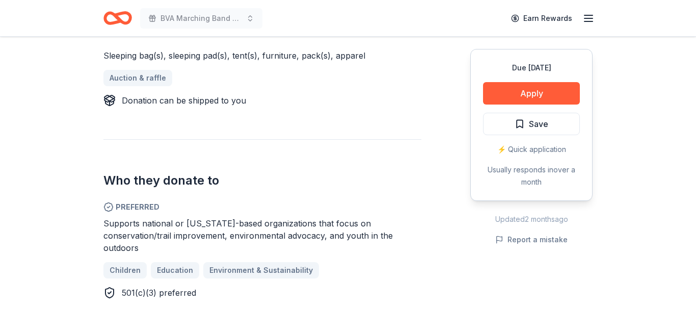
scroll to position [449, 0]
click at [529, 121] on span "Save" at bounding box center [538, 123] width 19 height 13
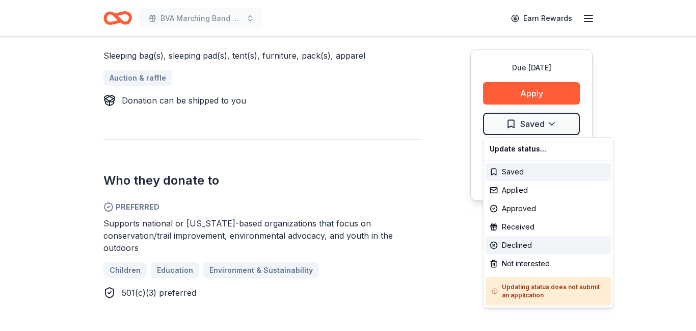
click at [514, 251] on div "Declined" at bounding box center [548, 245] width 125 height 18
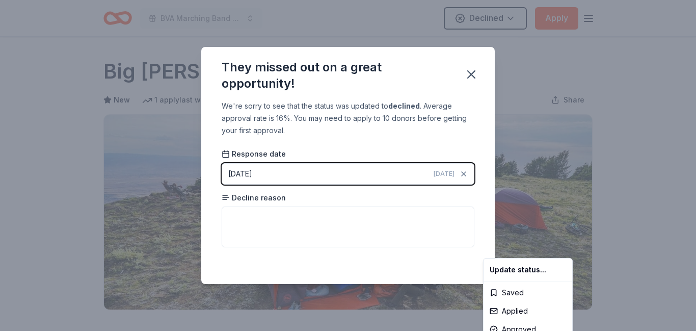
click at [368, 214] on html "BVA Marching Band Purse Bash Declined Apply Due in 115 days Share Big Agnes New…" at bounding box center [348, 165] width 696 height 331
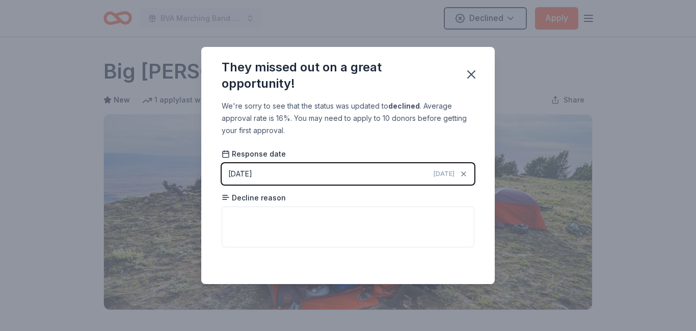
scroll to position [244, 0]
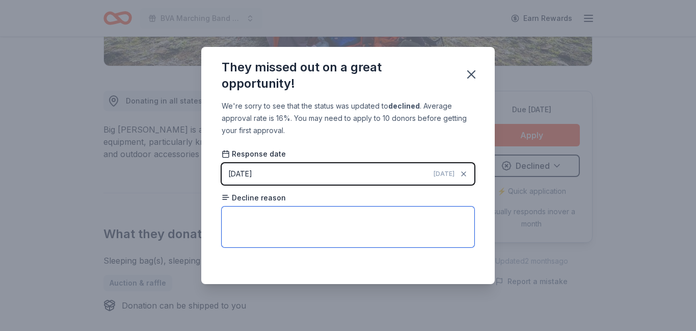
click at [368, 214] on textarea at bounding box center [348, 226] width 253 height 41
type textarea "Donates to Colorado based organizations."
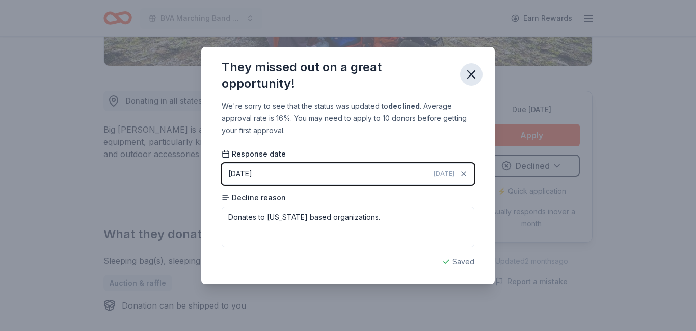
click at [470, 77] on icon "button" at bounding box center [471, 74] width 14 height 14
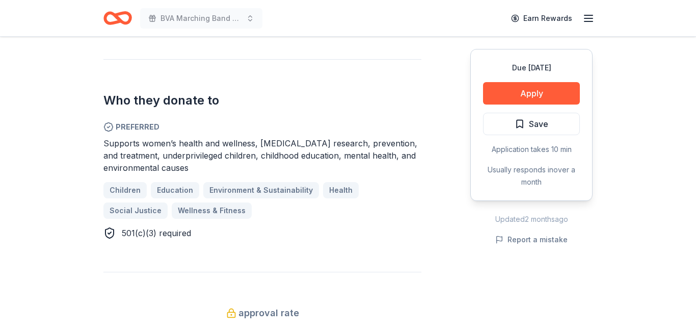
scroll to position [581, 0]
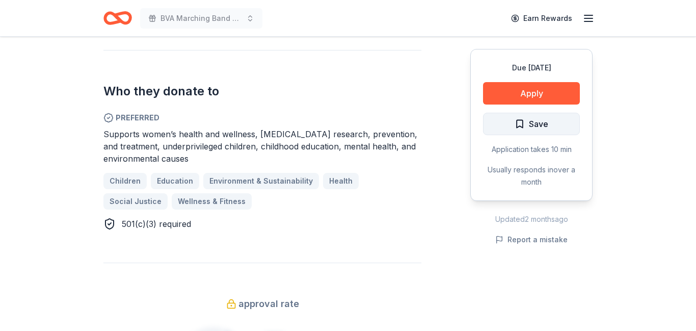
click at [515, 123] on span "Save" at bounding box center [532, 123] width 34 height 13
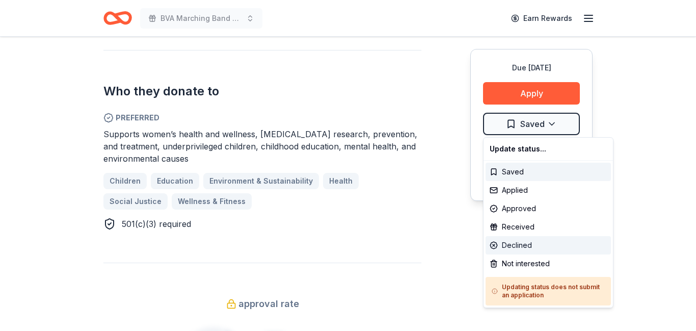
click at [512, 240] on div "Declined" at bounding box center [548, 245] width 125 height 18
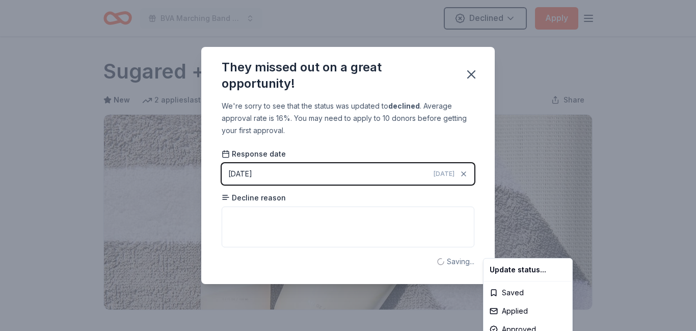
scroll to position [0, 0]
click at [348, 220] on html "BVA Marching Band Purse Bash Declined Apply Due in 145 days Share Sugared + Bro…" at bounding box center [348, 165] width 696 height 331
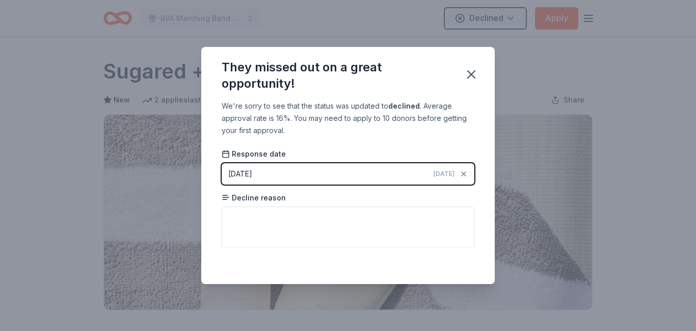
scroll to position [244, 0]
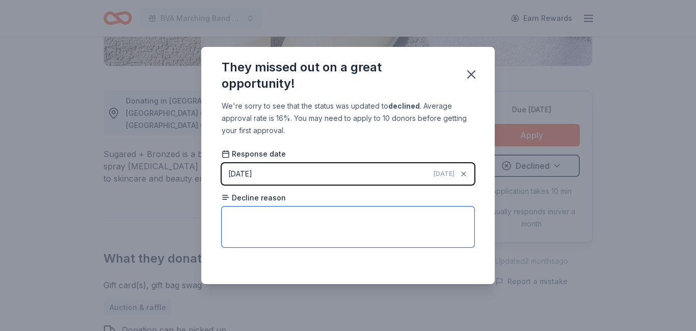
click at [348, 220] on textarea at bounding box center [348, 226] width 253 height 41
type textarea "Not located in local area."
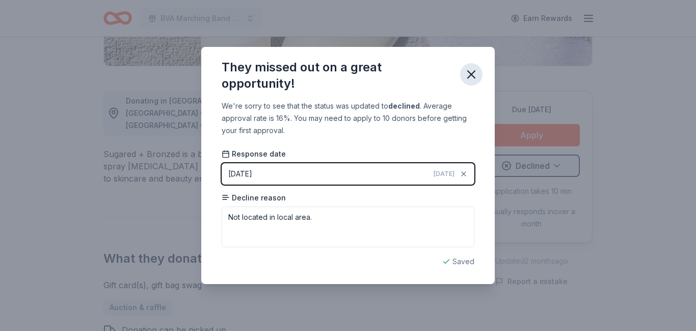
click at [472, 75] on icon "button" at bounding box center [471, 74] width 7 height 7
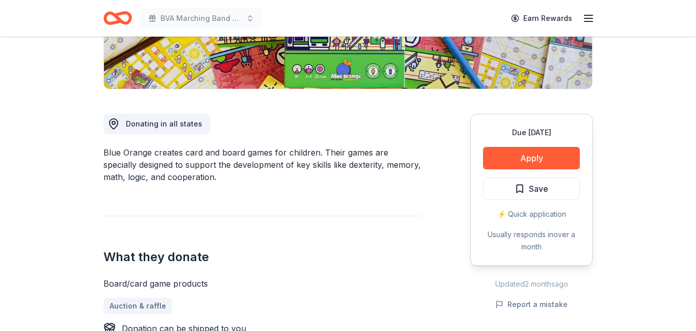
scroll to position [236, 0]
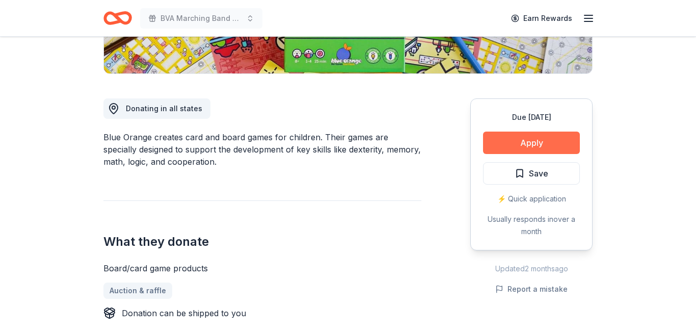
click at [535, 142] on button "Apply" at bounding box center [531, 142] width 97 height 22
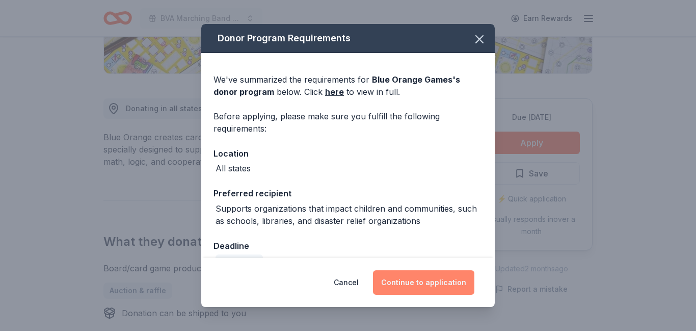
click at [412, 276] on button "Continue to application" at bounding box center [423, 282] width 101 height 24
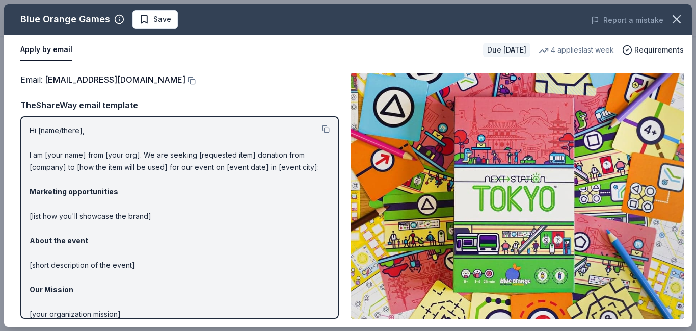
scroll to position [0, 0]
click at [160, 22] on span "Save" at bounding box center [162, 19] width 18 height 12
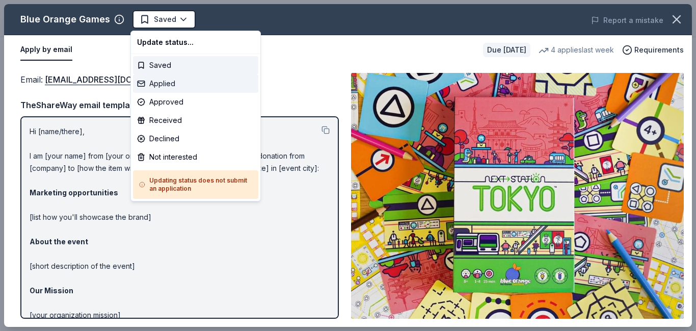
click at [170, 82] on div "Applied" at bounding box center [195, 83] width 125 height 18
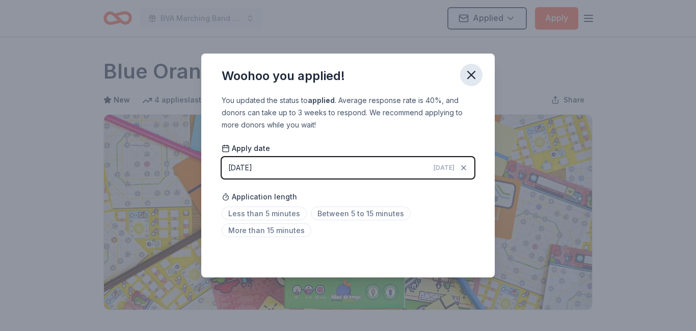
click at [466, 76] on icon "button" at bounding box center [471, 75] width 14 height 14
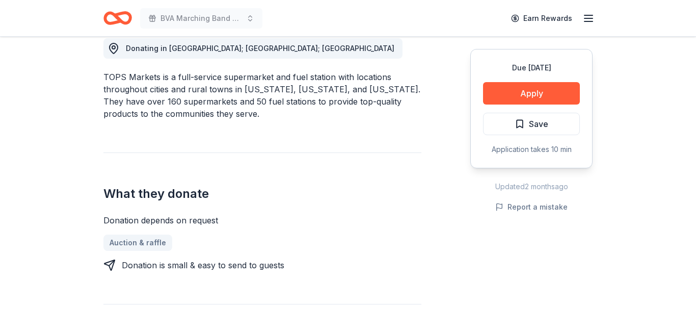
scroll to position [296, 0]
click at [540, 127] on span "Save" at bounding box center [538, 123] width 19 height 13
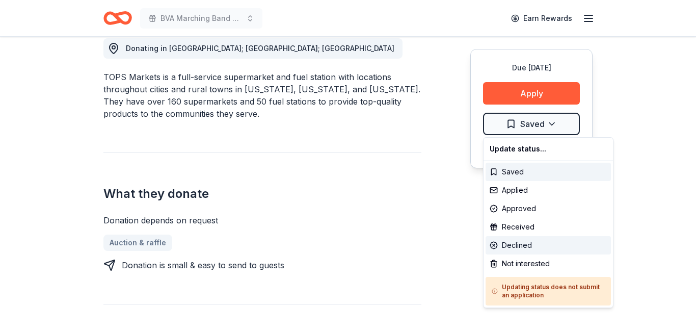
click at [517, 247] on div "Declined" at bounding box center [548, 245] width 125 height 18
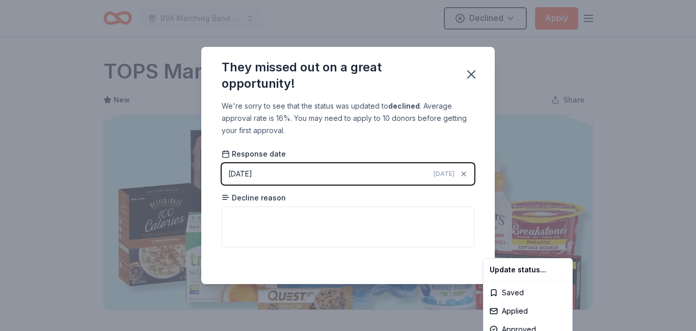
click at [382, 222] on html "BVA Marching Band Purse Bash Declined Apply Due in 131 days Share TOPS Markets …" at bounding box center [348, 165] width 696 height 331
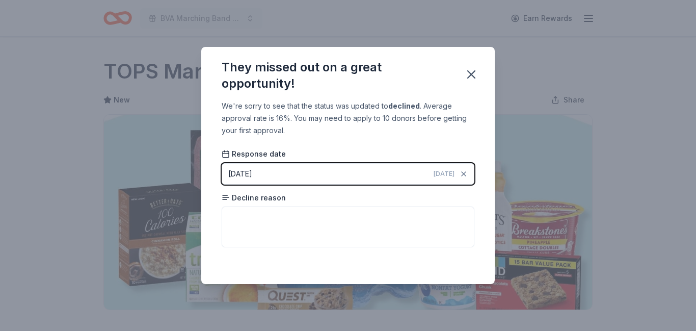
scroll to position [244, 0]
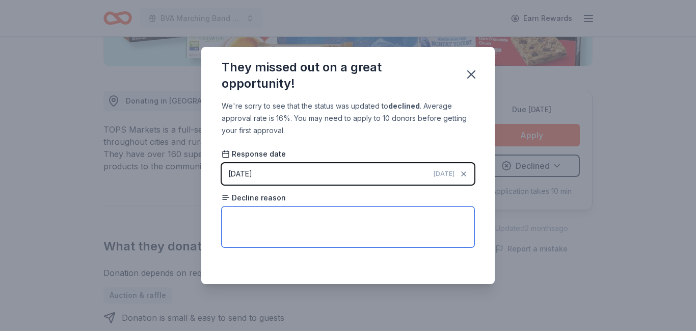
click at [382, 222] on textarea at bounding box center [348, 226] width 253 height 41
type textarea "Not located in local area."
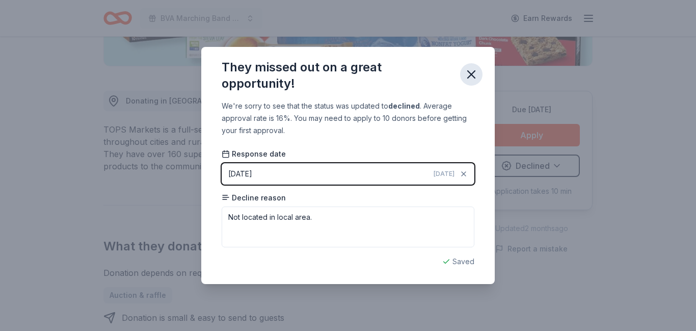
click at [471, 74] on icon "button" at bounding box center [471, 74] width 7 height 7
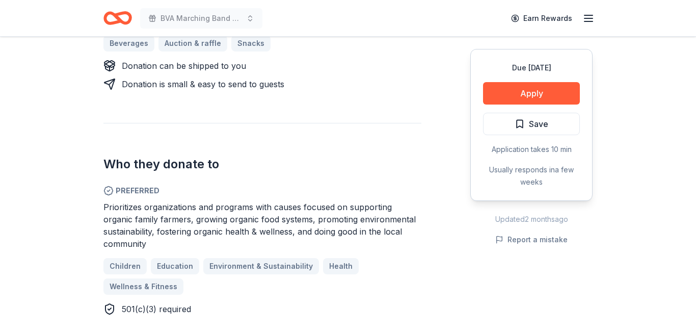
scroll to position [496, 0]
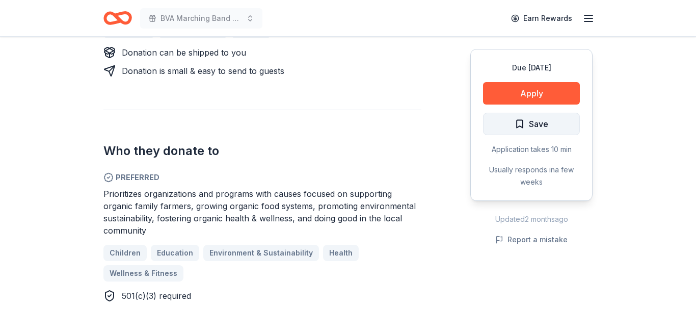
click at [533, 126] on span "Save" at bounding box center [538, 123] width 19 height 13
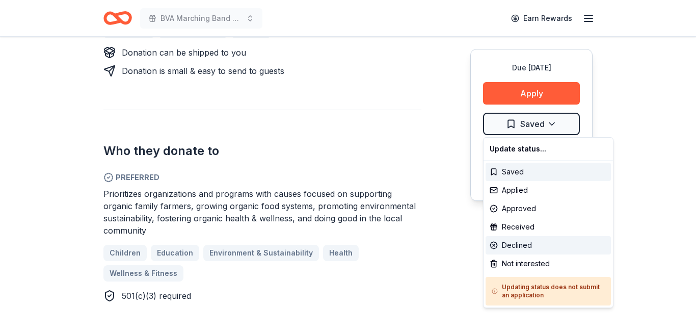
click at [514, 246] on div "Declined" at bounding box center [548, 245] width 125 height 18
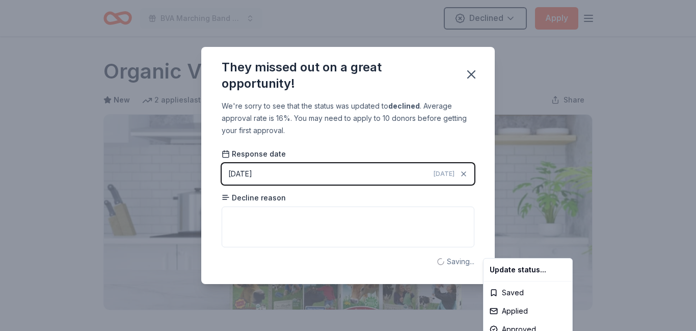
scroll to position [0, 0]
click at [367, 214] on html "BVA Marching Band Purse Bash Declined Apply Due [DATE] Share Organic Valley New…" at bounding box center [348, 165] width 696 height 331
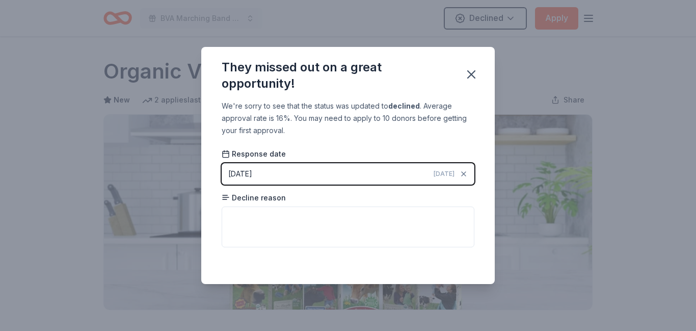
scroll to position [244, 0]
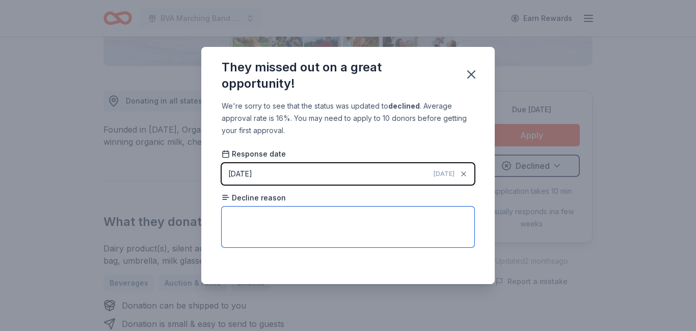
click at [367, 214] on textarea at bounding box center [348, 226] width 253 height 41
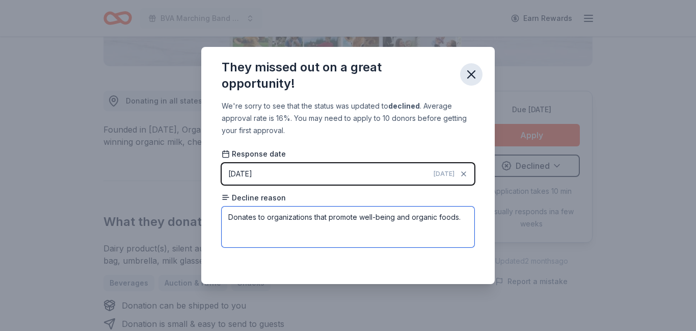
type textarea "Donates to organizations that promote well-being and organic foods."
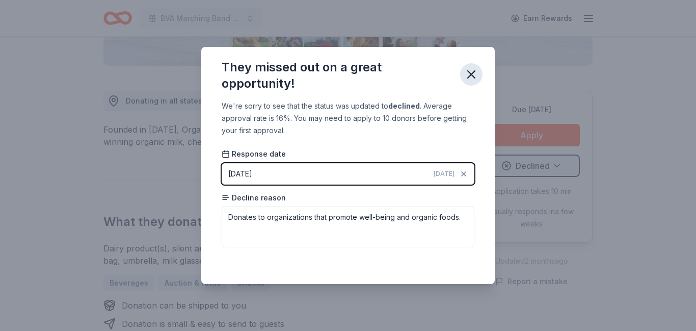
click at [468, 73] on icon "button" at bounding box center [471, 74] width 14 height 14
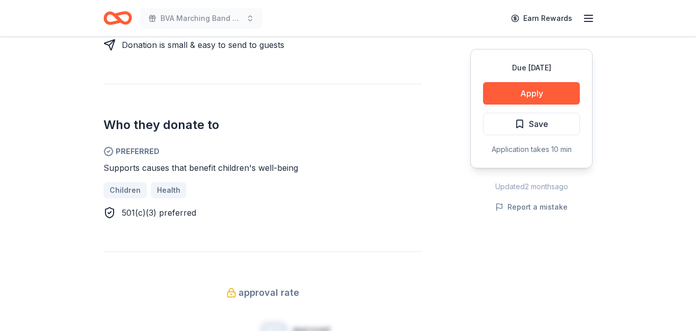
scroll to position [510, 0]
click at [535, 123] on span "Save" at bounding box center [538, 123] width 19 height 13
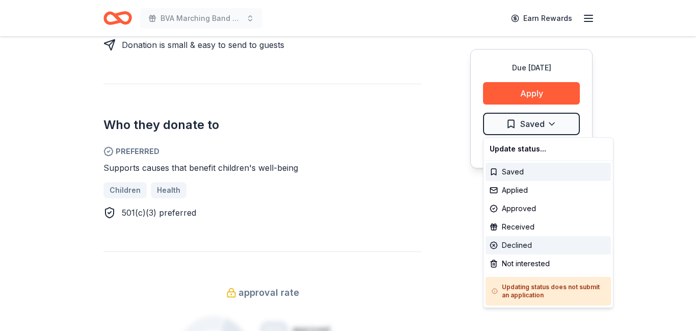
click at [518, 243] on div "Declined" at bounding box center [548, 245] width 125 height 18
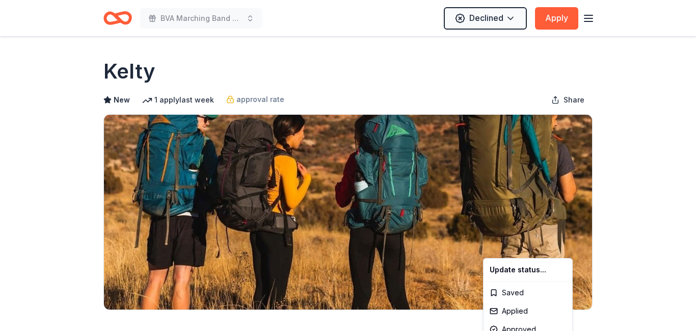
click at [518, 243] on html "BVA Marching Band Purse Bash Declined Apply Due in 145 days Share Kelty New 1 a…" at bounding box center [348, 165] width 696 height 331
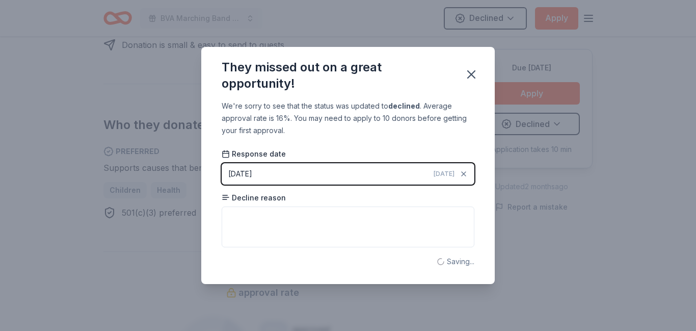
scroll to position [244, 0]
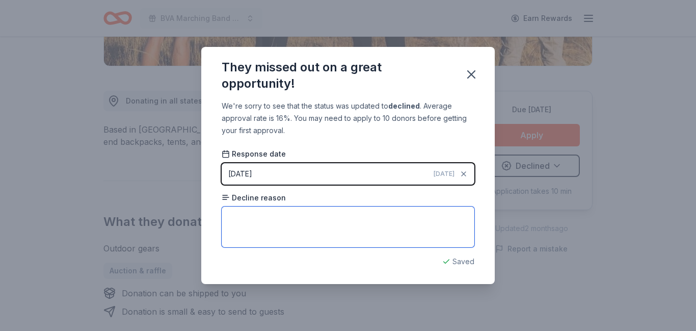
click at [323, 219] on textarea at bounding box center [348, 226] width 253 height 41
type textarea "Donates to causes that benefit children's well-being."
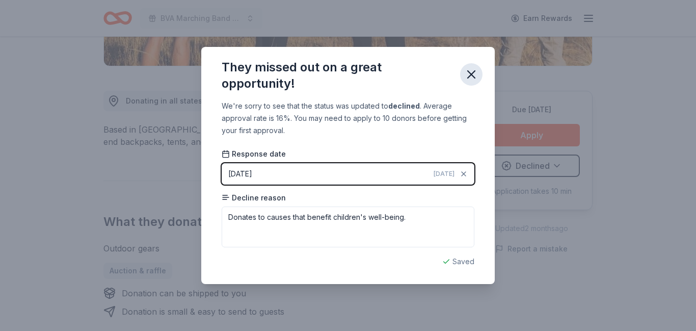
click at [471, 74] on icon "button" at bounding box center [471, 74] width 7 height 7
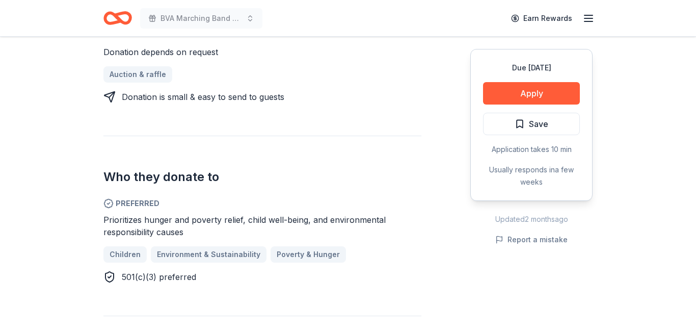
scroll to position [441, 0]
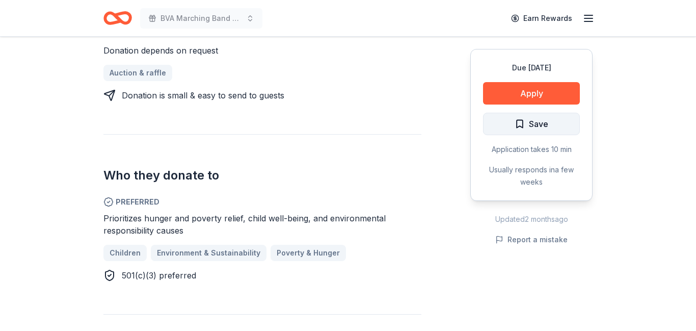
click at [541, 126] on span "Save" at bounding box center [538, 123] width 19 height 13
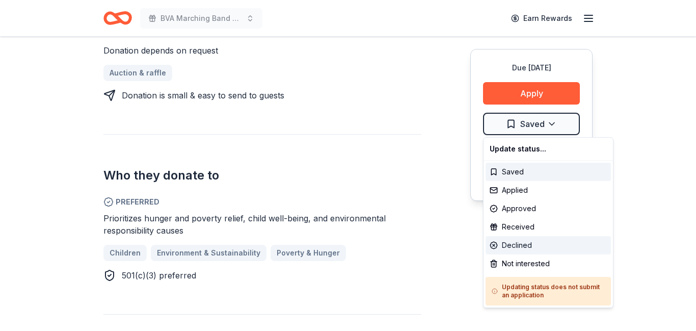
click at [518, 247] on div "Declined" at bounding box center [548, 245] width 125 height 18
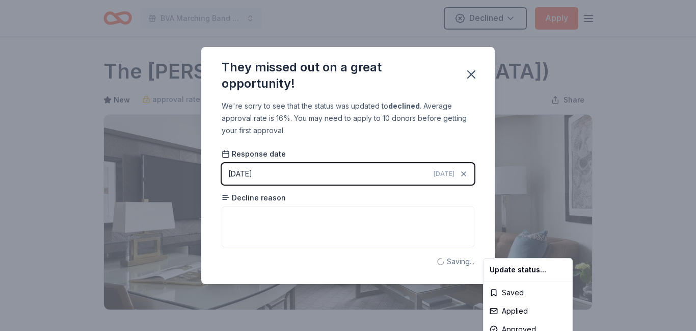
scroll to position [0, 0]
click at [313, 218] on html "BVA Marching Band Purse Bash Declined Apply Due in 145 days Share The Ritz-Carl…" at bounding box center [348, 165] width 696 height 331
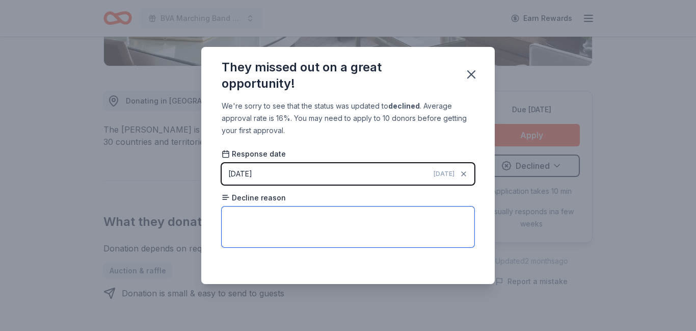
click at [313, 218] on textarea at bounding box center [348, 226] width 253 height 41
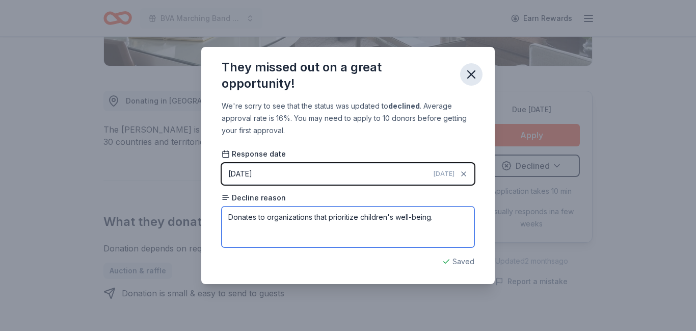
type textarea "Donates to organizations that prioritize children's well-being."
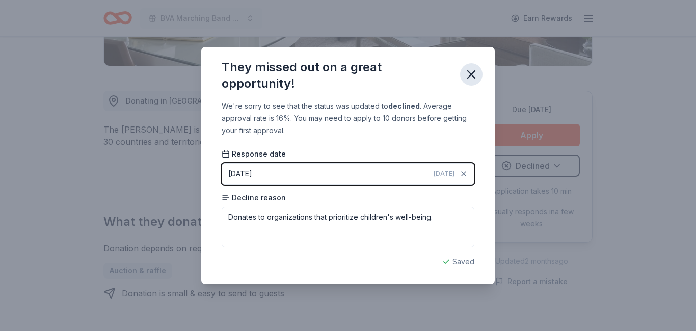
click at [473, 68] on icon "button" at bounding box center [471, 74] width 14 height 14
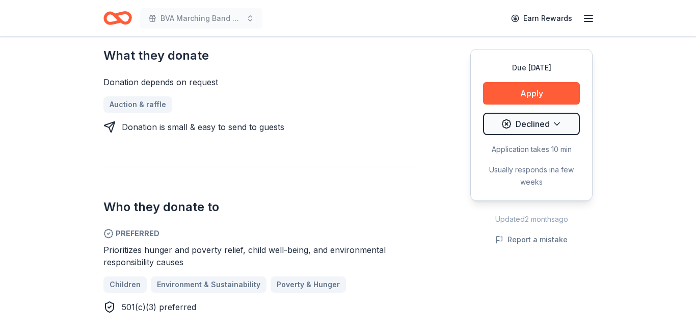
scroll to position [411, 0]
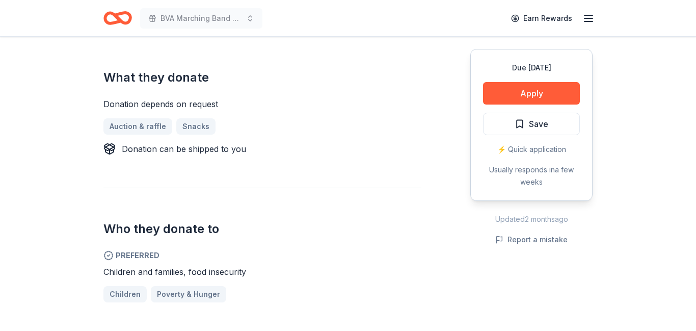
scroll to position [412, 0]
click at [543, 127] on span "Save" at bounding box center [538, 123] width 19 height 13
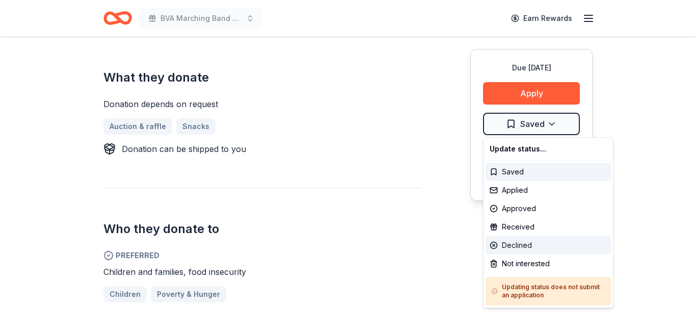
click at [526, 241] on div "Declined" at bounding box center [548, 245] width 125 height 18
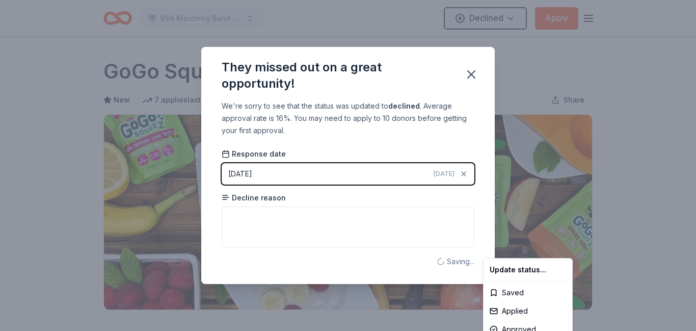
scroll to position [0, 0]
click at [304, 216] on html "BVA Marching Band Purse Bash Declined Apply Due [DATE] Share GoGo Squeez New 7 …" at bounding box center [348, 165] width 696 height 331
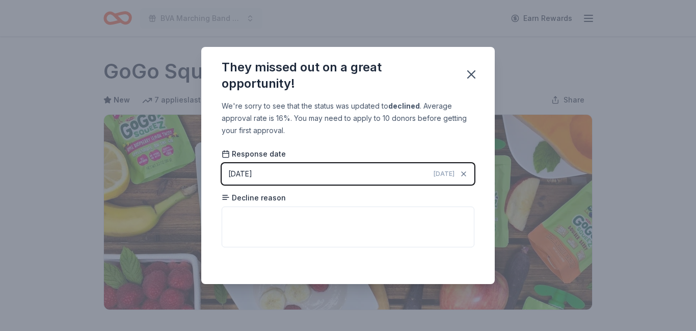
scroll to position [244, 0]
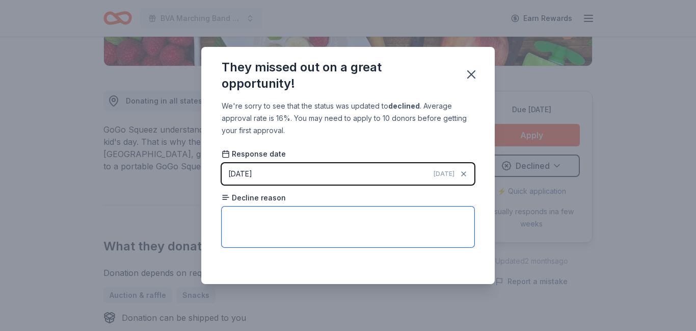
click at [304, 216] on textarea at bounding box center [348, 226] width 253 height 41
type textarea "Donates to organizations that prioritize children and families."
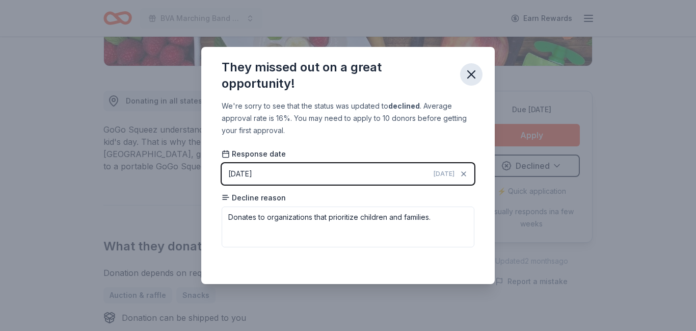
click at [473, 73] on icon "button" at bounding box center [471, 74] width 7 height 7
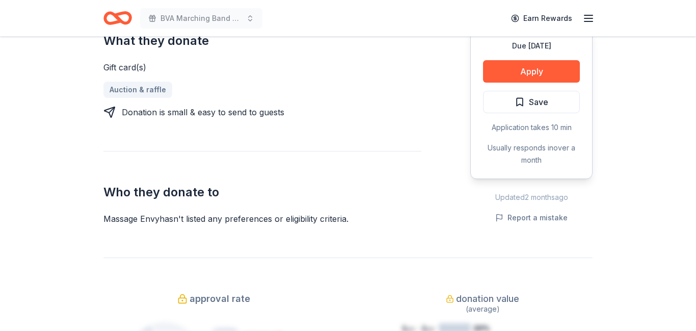
scroll to position [454, 0]
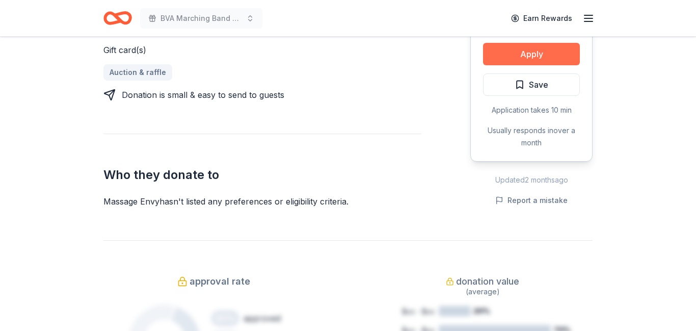
click at [503, 57] on button "Apply" at bounding box center [531, 54] width 97 height 22
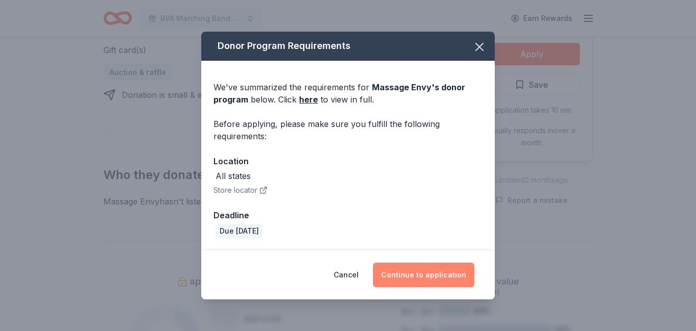
click at [411, 275] on button "Continue to application" at bounding box center [423, 274] width 101 height 24
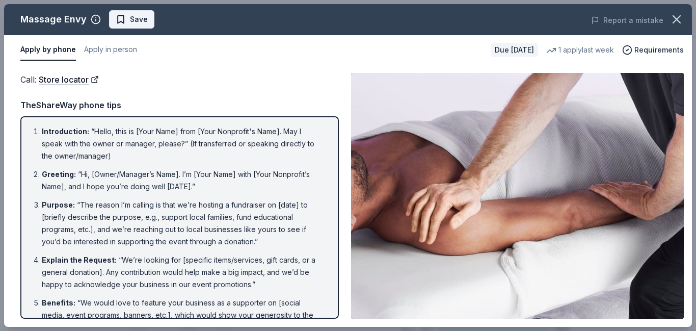
click at [138, 20] on span "Save" at bounding box center [139, 19] width 18 height 12
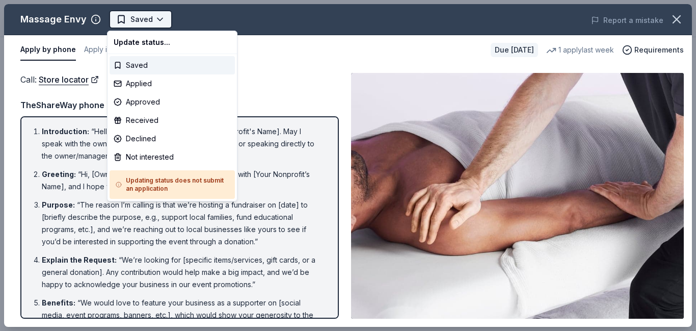
scroll to position [0, 0]
click at [150, 137] on div "Declined" at bounding box center [172, 138] width 125 height 18
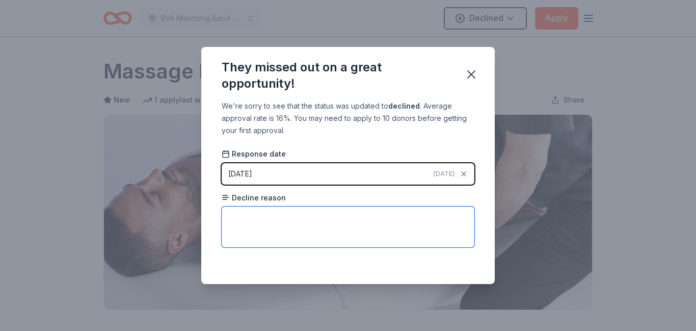
click at [248, 225] on textarea at bounding box center [348, 226] width 253 height 41
type textarea "Must apply by phone or in person."
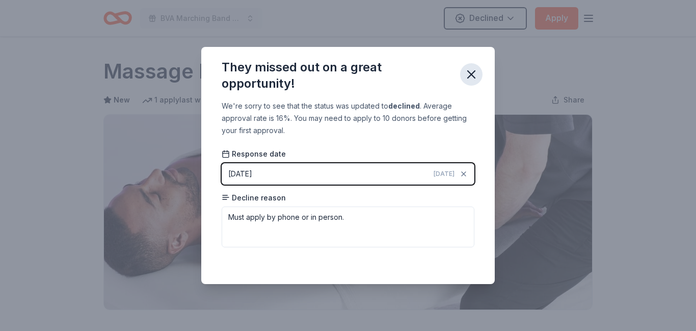
click at [471, 73] on icon "button" at bounding box center [471, 74] width 14 height 14
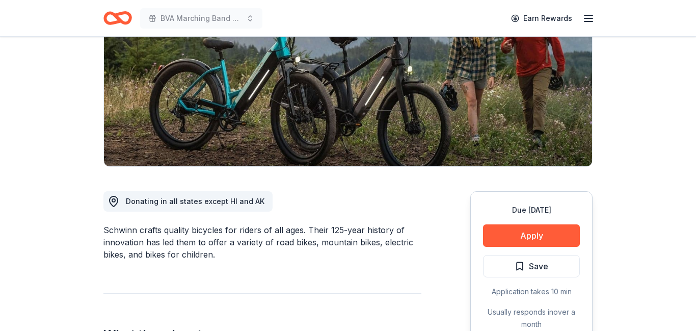
scroll to position [144, 0]
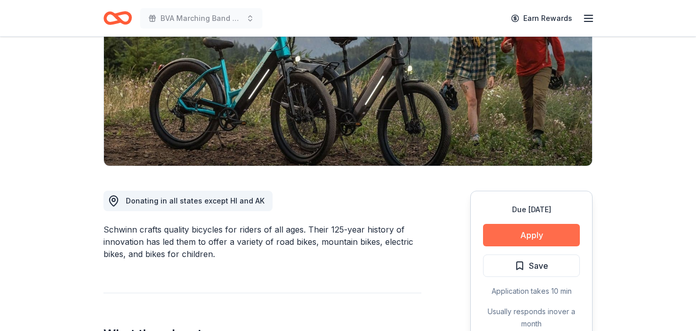
click at [511, 235] on button "Apply" at bounding box center [531, 235] width 97 height 22
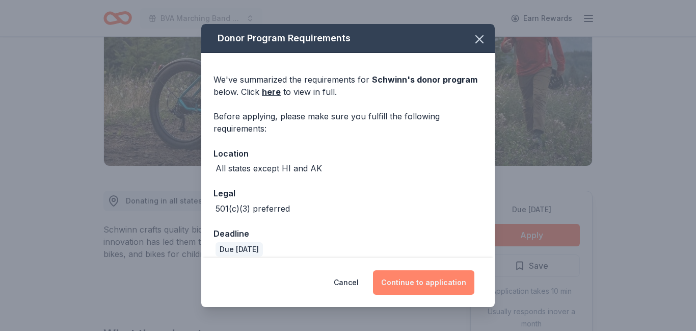
click at [415, 282] on button "Continue to application" at bounding box center [423, 282] width 101 height 24
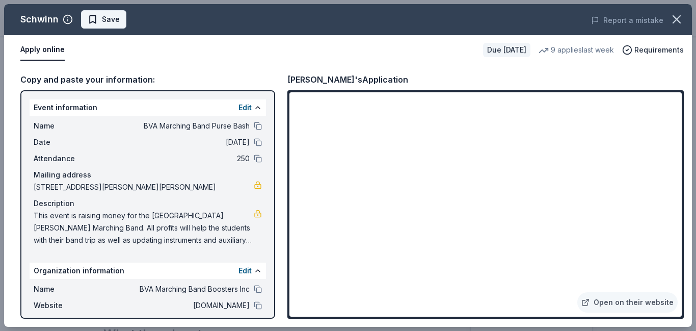
click at [105, 22] on span "Save" at bounding box center [111, 19] width 18 height 12
click at [126, 23] on html "BVA Marching Band Purse Bash Earn Rewards Due in 145 days Share Schwinn New 9 a…" at bounding box center [348, 21] width 696 height 331
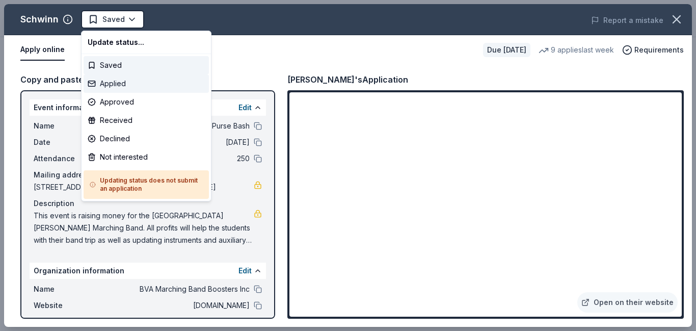
scroll to position [0, 0]
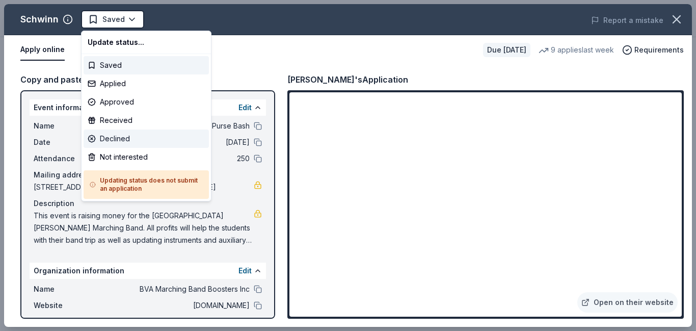
click at [115, 142] on div "Declined" at bounding box center [146, 138] width 125 height 18
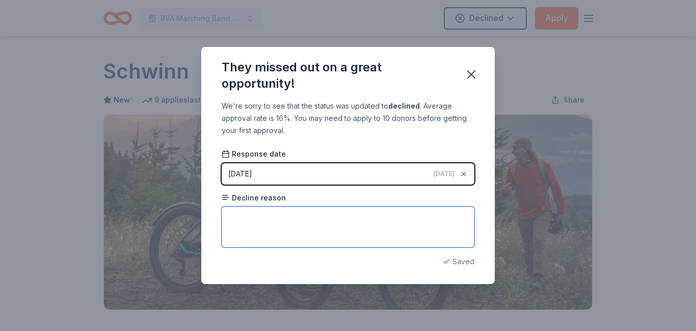
click at [282, 220] on textarea at bounding box center [348, 226] width 253 height 41
type textarea "O"
type textarea "T"
type textarea "A"
type textarea "D"
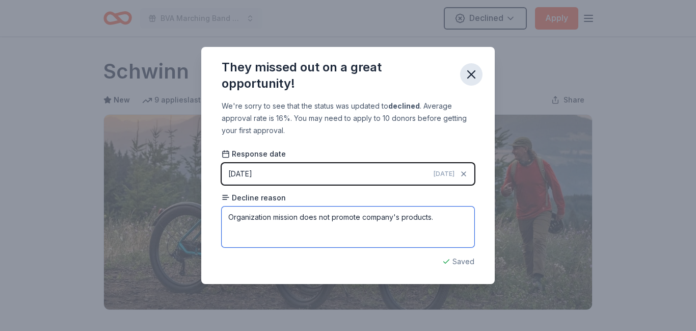
type textarea "Organization mission does not promote company's products."
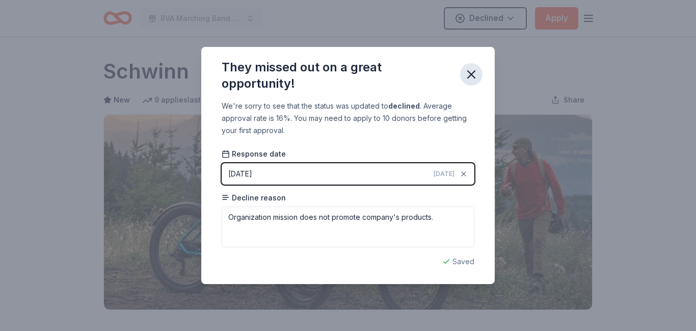
click at [470, 75] on icon "button" at bounding box center [471, 74] width 7 height 7
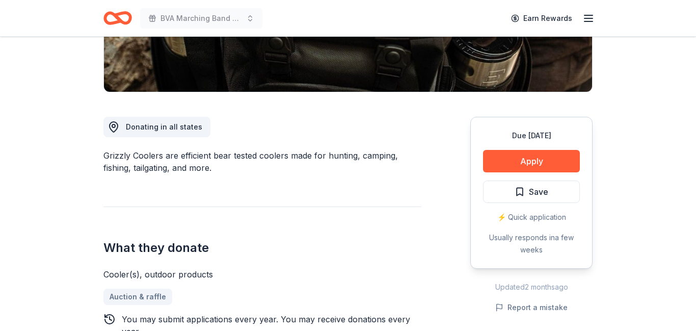
scroll to position [216, 0]
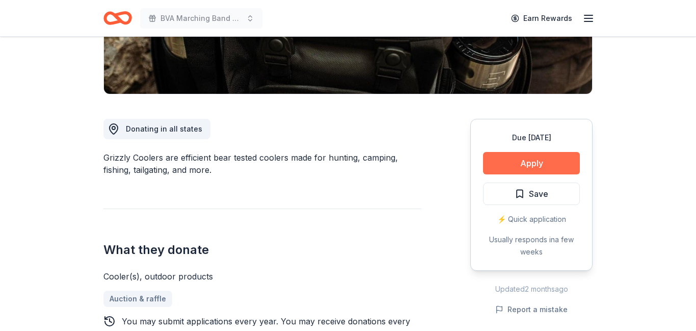
click at [512, 165] on button "Apply" at bounding box center [531, 163] width 97 height 22
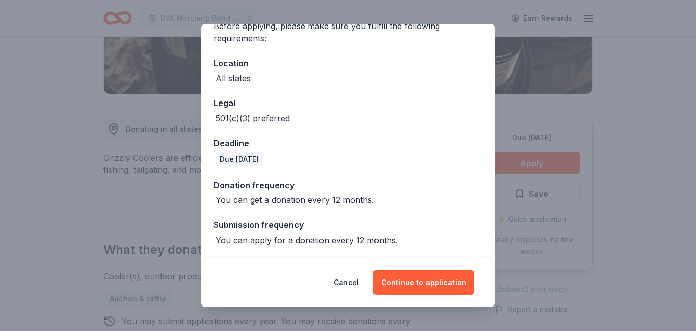
scroll to position [91, 0]
click at [419, 279] on button "Continue to application" at bounding box center [423, 282] width 101 height 24
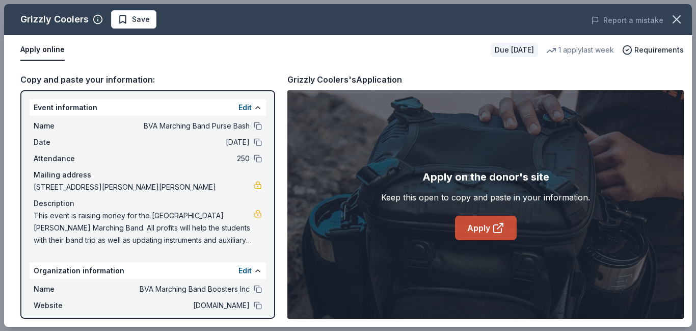
click at [494, 232] on icon at bounding box center [498, 229] width 8 height 8
click at [143, 22] on span "Save" at bounding box center [141, 19] width 18 height 12
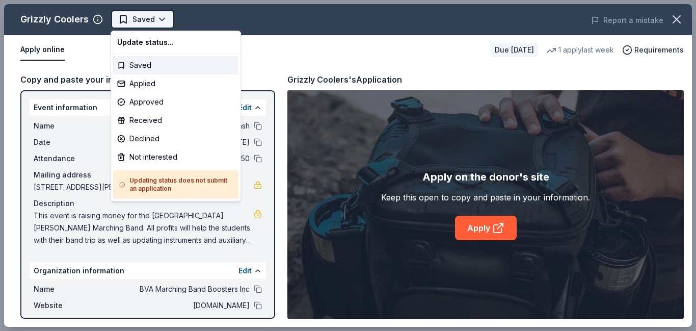
scroll to position [0, 0]
click at [138, 85] on div "Applied" at bounding box center [175, 83] width 125 height 18
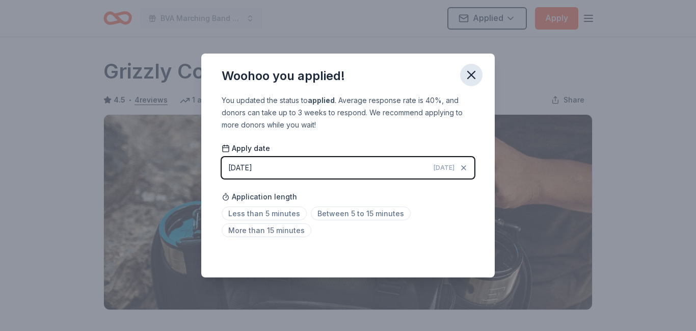
click at [469, 76] on icon "button" at bounding box center [471, 74] width 7 height 7
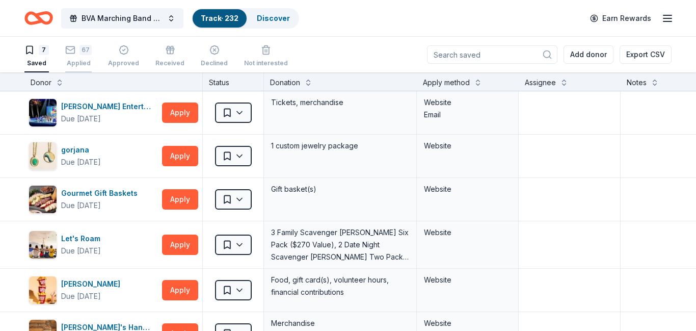
click at [80, 59] on div "Applied" at bounding box center [78, 63] width 27 height 8
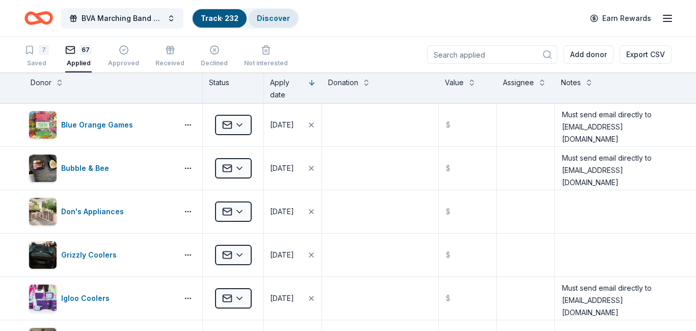
click at [269, 20] on link "Discover" at bounding box center [273, 18] width 33 height 9
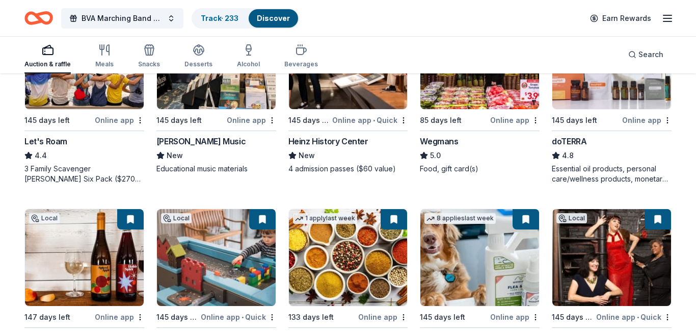
scroll to position [680, 0]
